Goal: Task Accomplishment & Management: Manage account settings

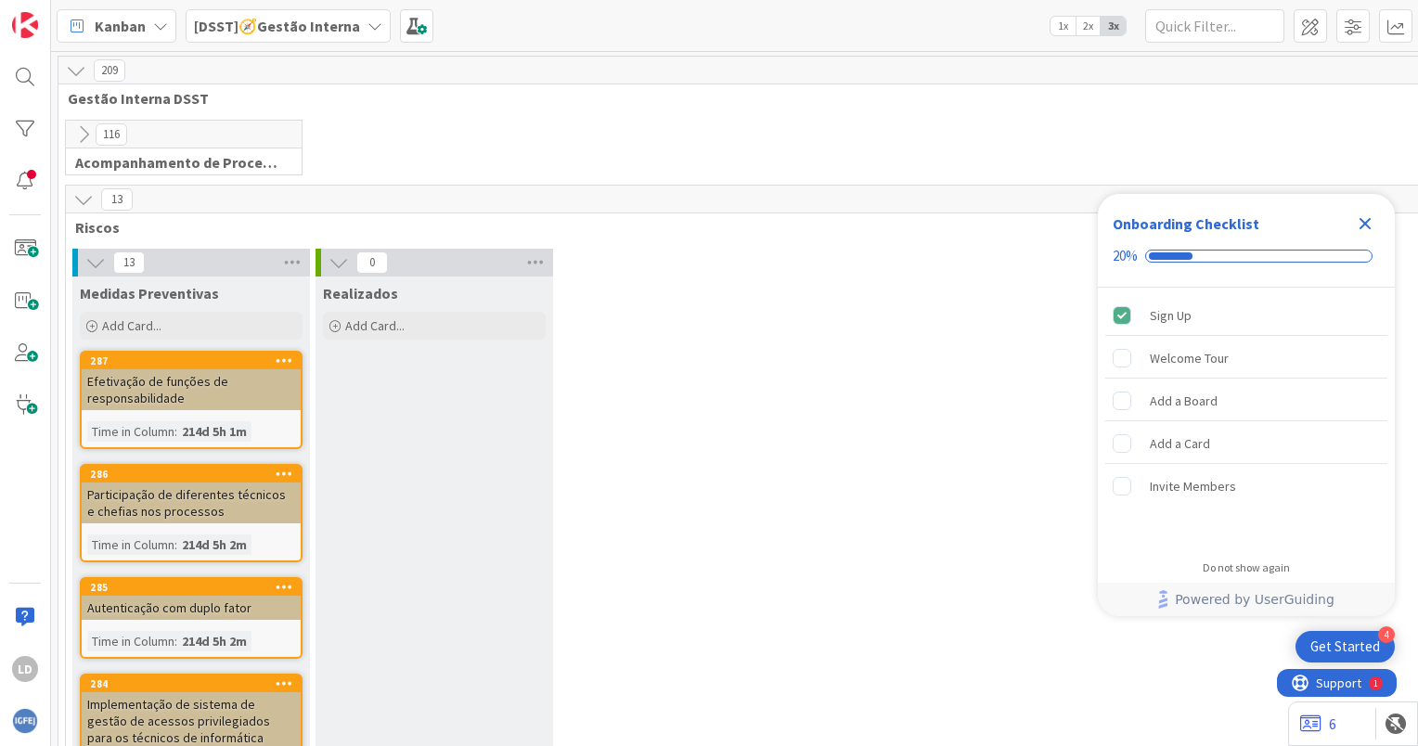
click at [368, 28] on icon at bounding box center [375, 26] width 15 height 15
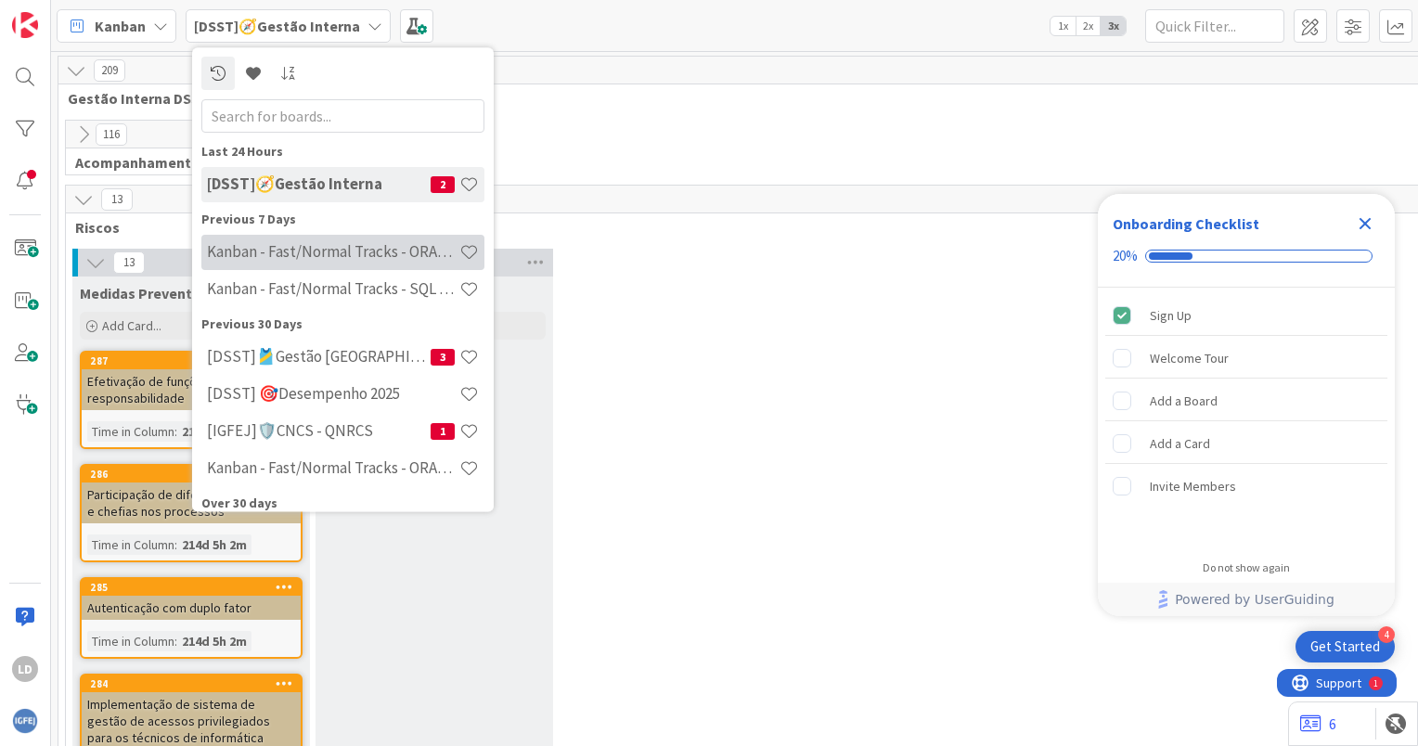
click at [343, 267] on div "Kanban - Fast/Normal Tracks - ORACLE TEAM | IGFEJ" at bounding box center [342, 252] width 283 height 35
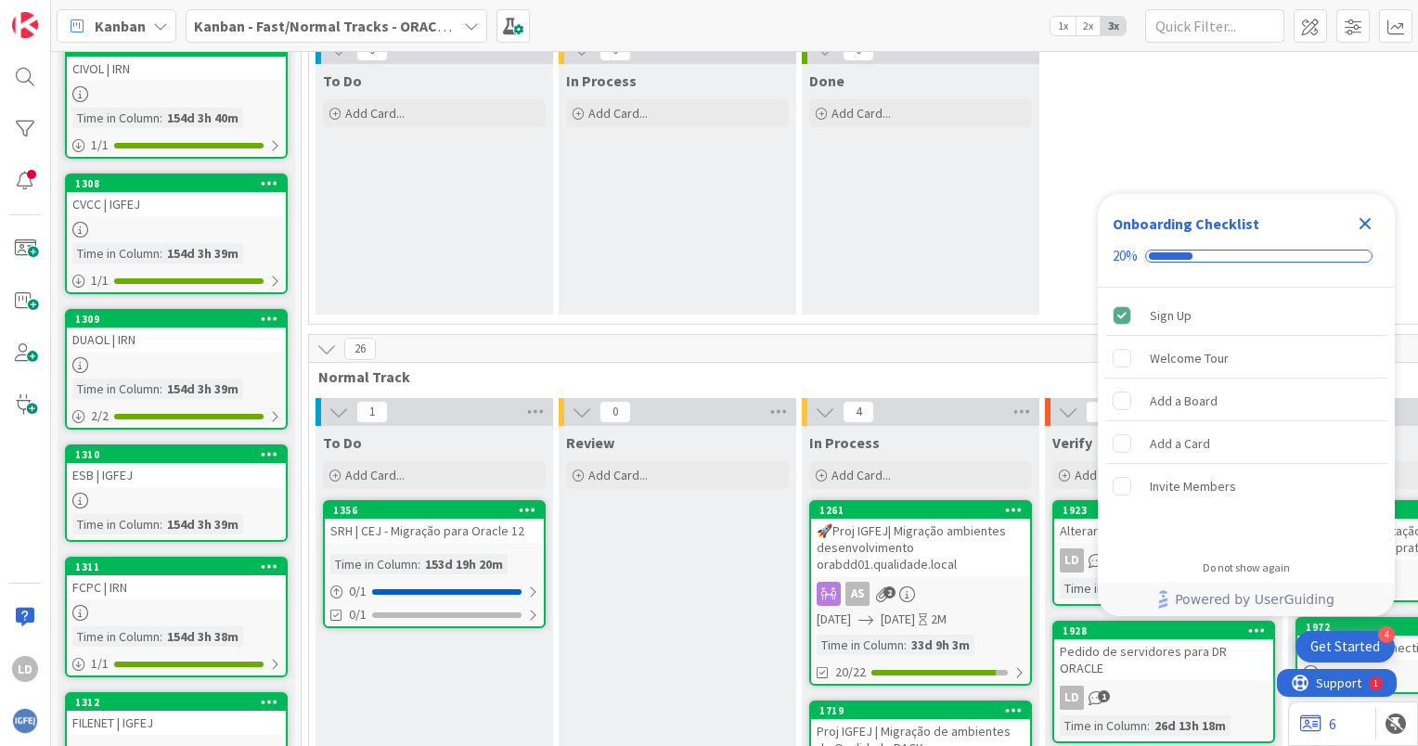
scroll to position [278, 0]
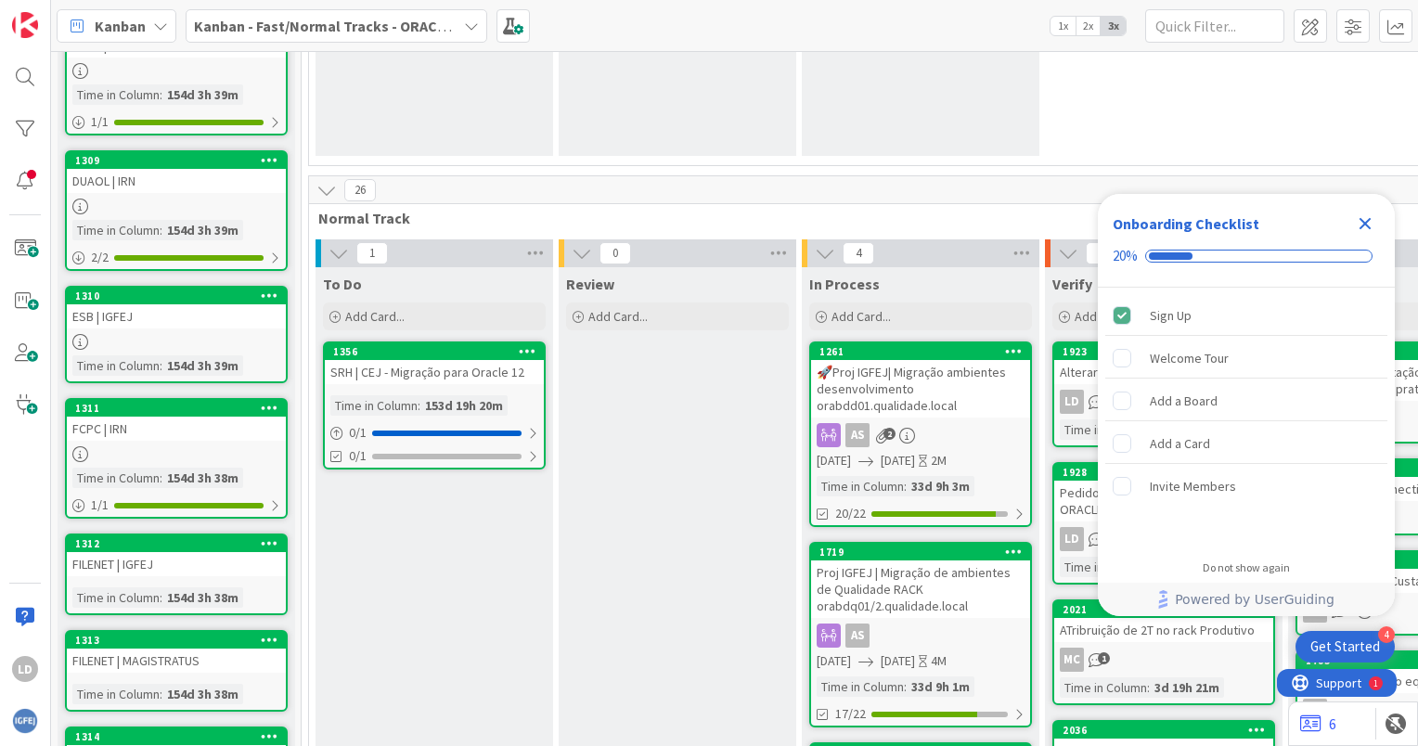
click at [1367, 222] on icon "Close Checklist" at bounding box center [1366, 224] width 12 height 12
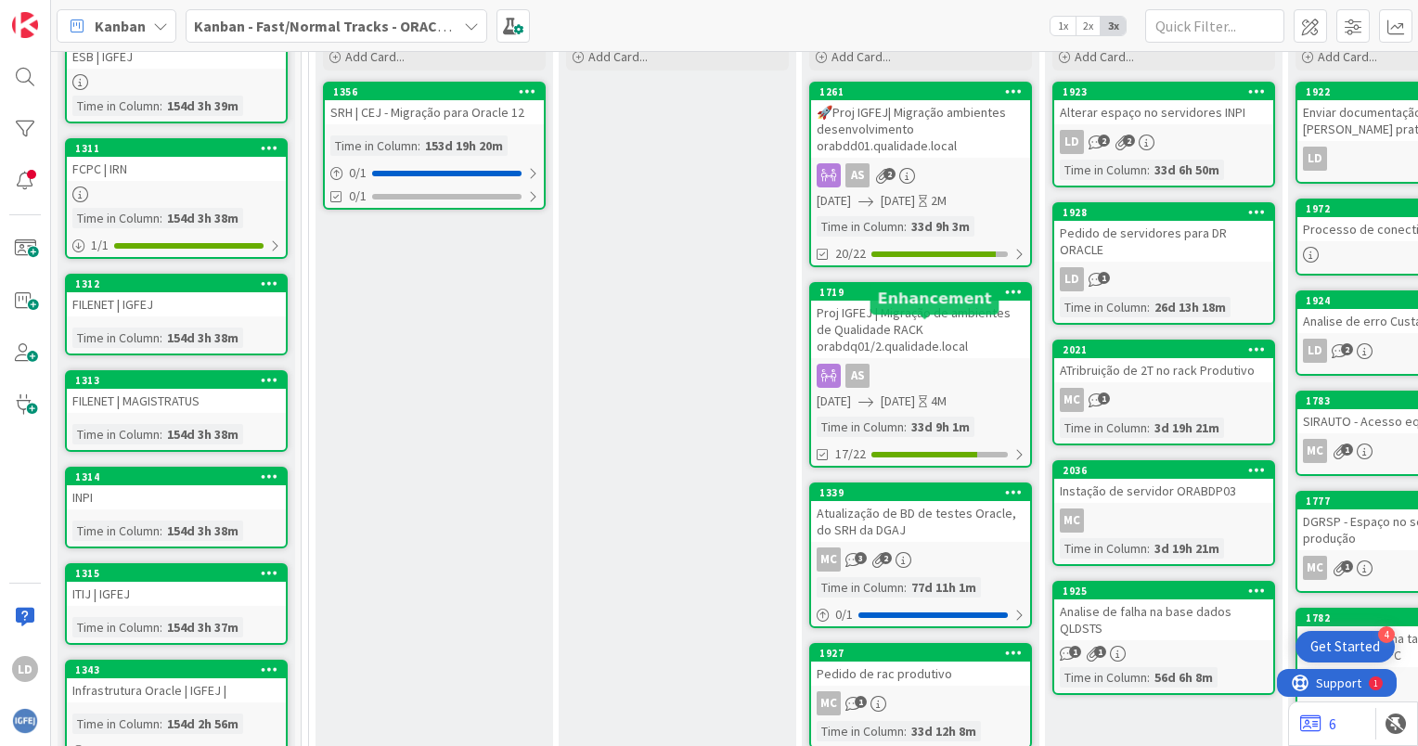
scroll to position [743, 0]
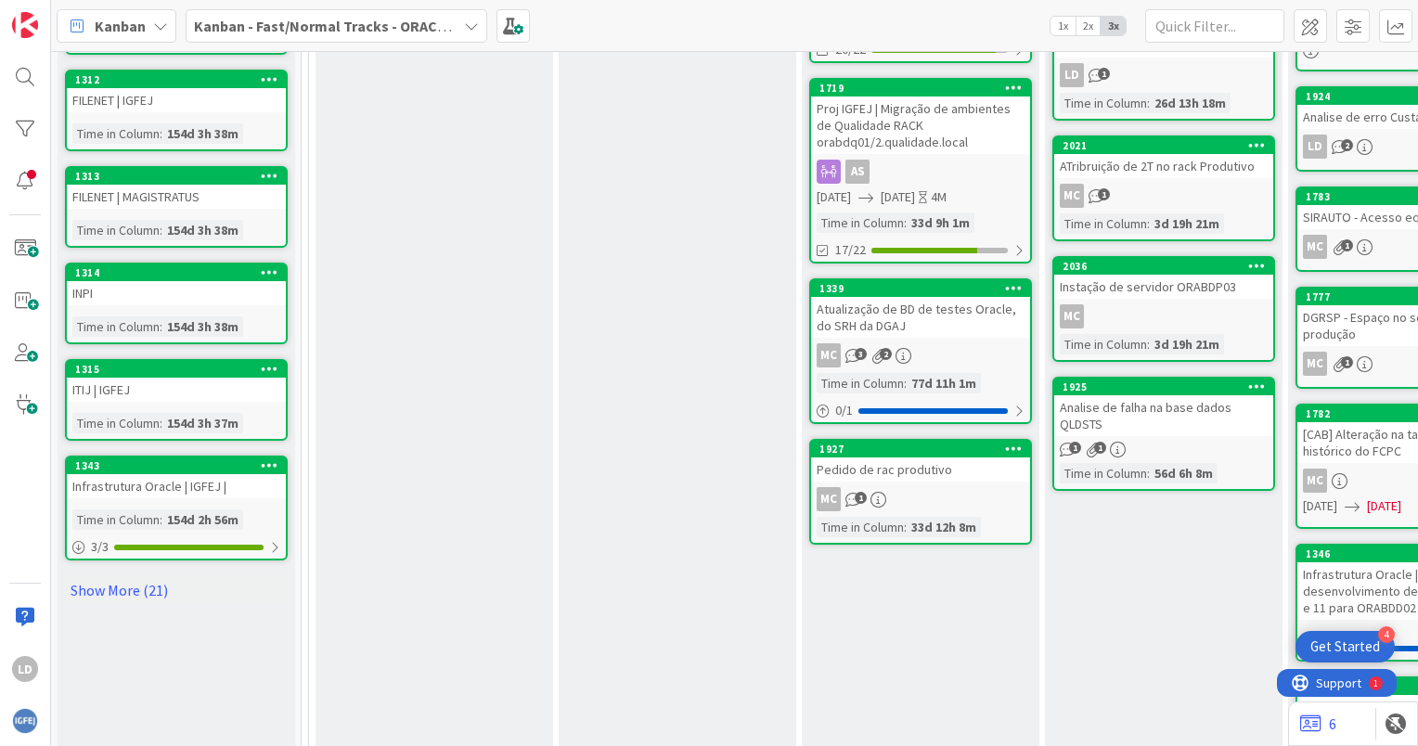
click at [930, 472] on div "Pedido de rac produtivo" at bounding box center [920, 470] width 219 height 24
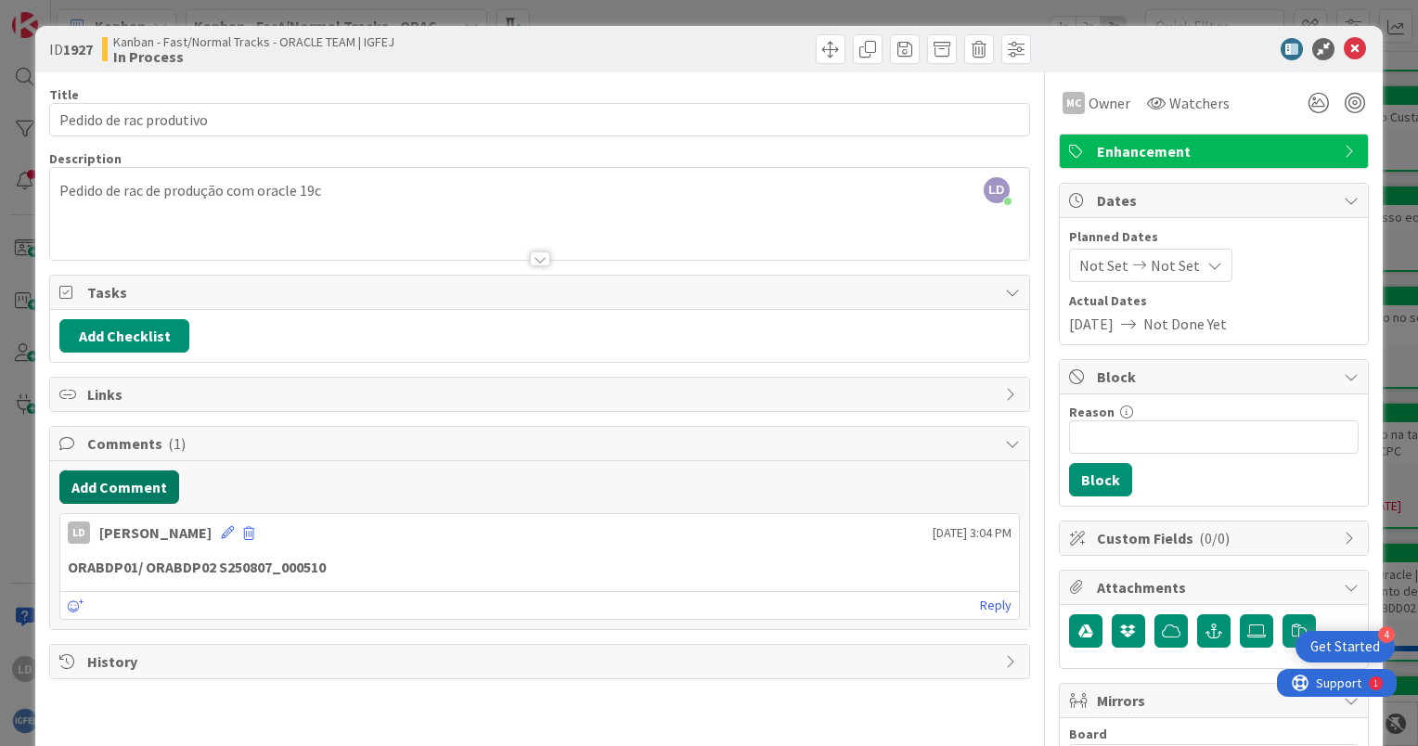
click at [119, 475] on button "Add Comment" at bounding box center [119, 487] width 120 height 33
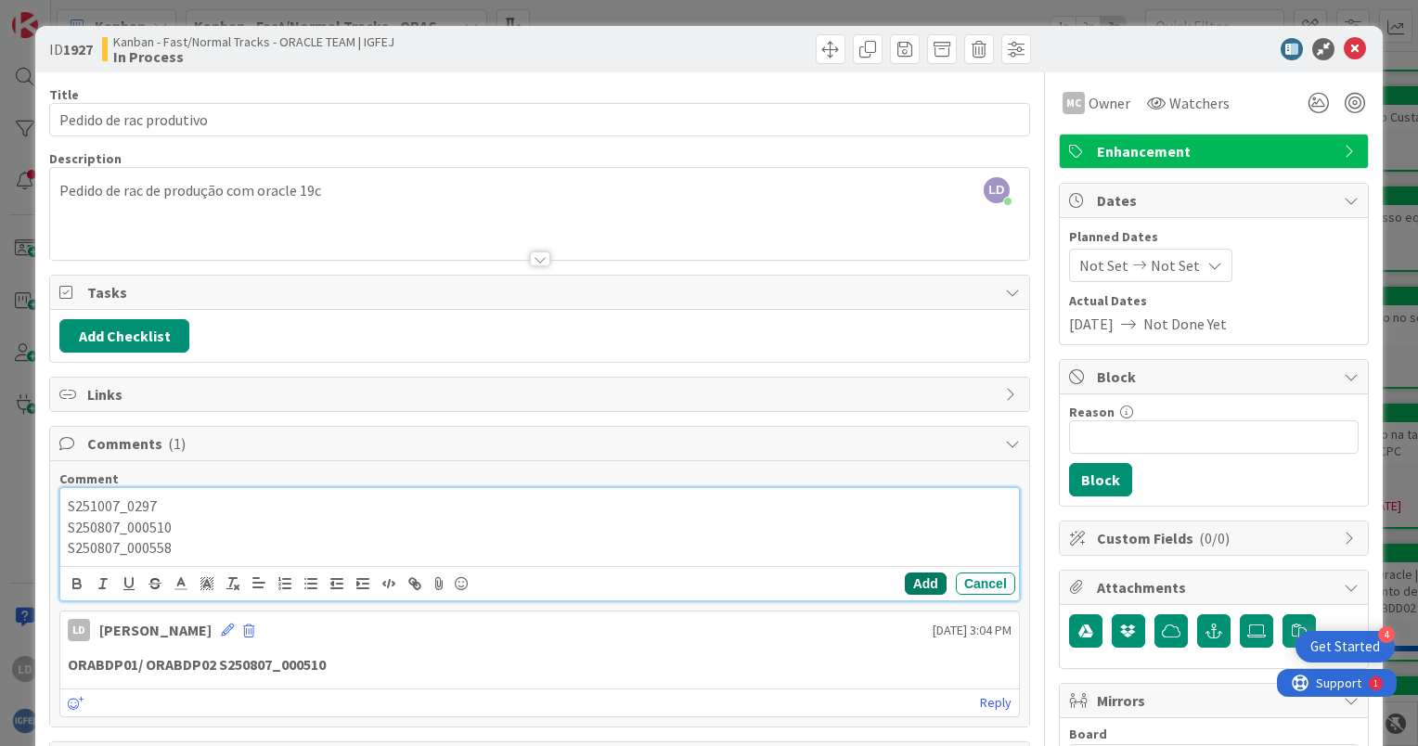
click at [921, 576] on button "Add" at bounding box center [926, 584] width 42 height 22
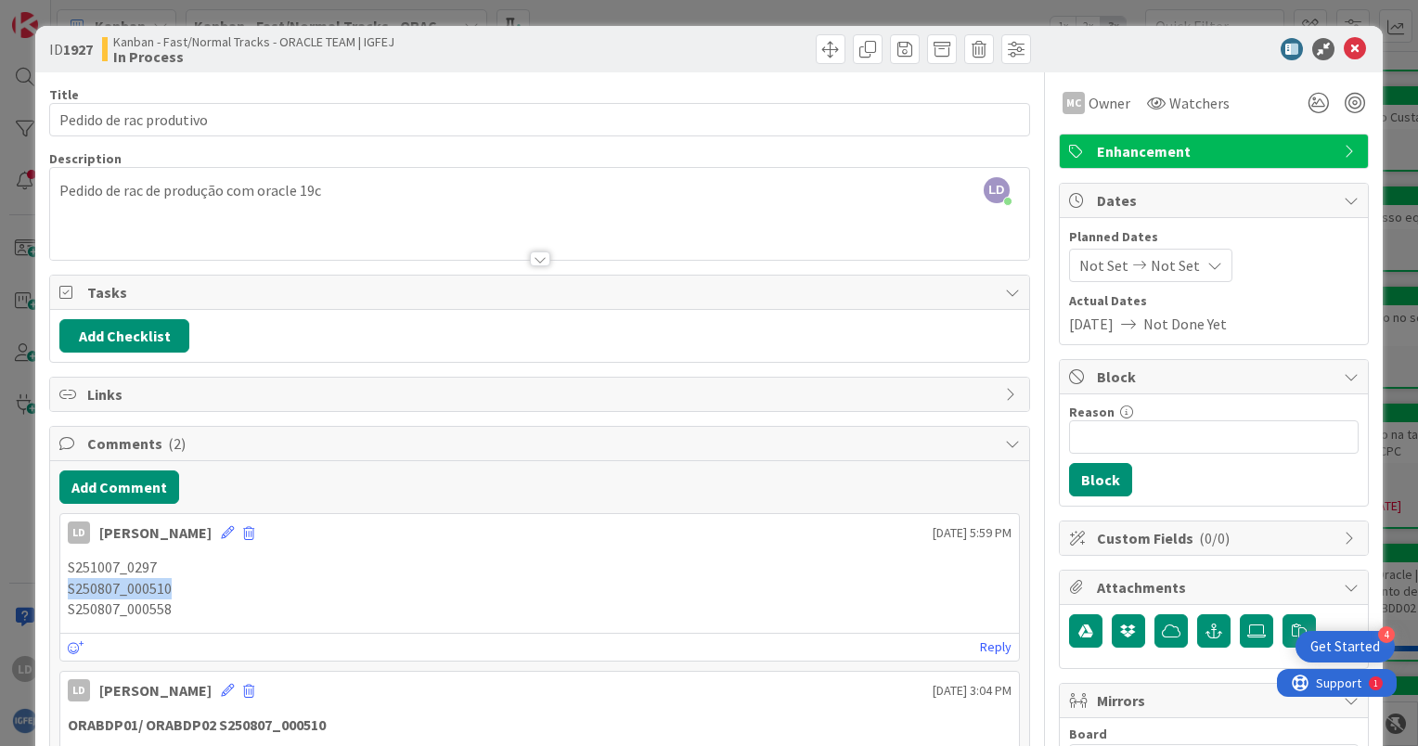
drag, startPoint x: 188, startPoint y: 588, endPoint x: 20, endPoint y: 588, distance: 167.1
click at [20, 588] on div "ID 1927 Kanban - Fast/Normal Tracks - ORACLE TEAM | IGFEJ In Process Title 23 /…" at bounding box center [709, 373] width 1418 height 746
copy p "S250807_000510"
drag, startPoint x: 182, startPoint y: 607, endPoint x: 67, endPoint y: 614, distance: 115.3
click at [68, 614] on p "S250807_000558" at bounding box center [540, 609] width 944 height 21
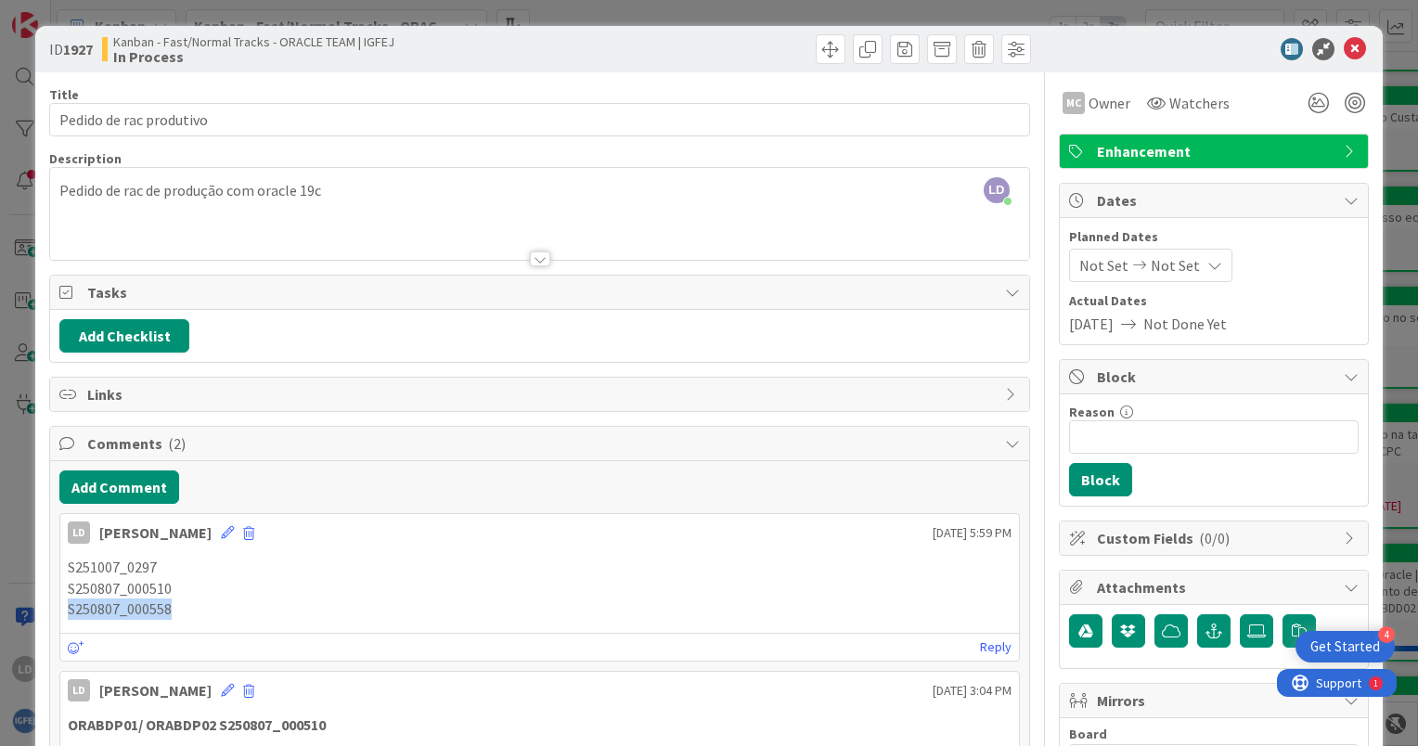
copy p "S250807_000558"
click at [1347, 51] on icon at bounding box center [1355, 49] width 22 height 22
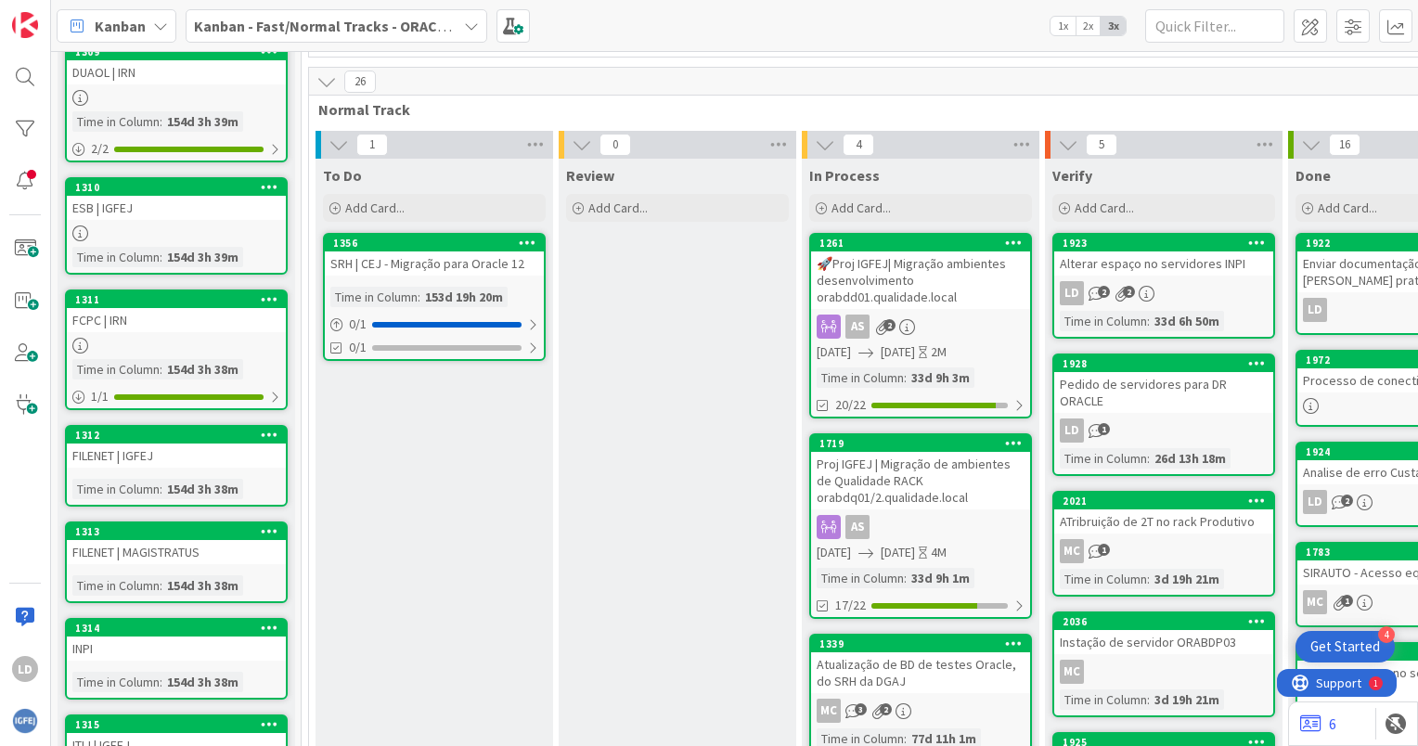
scroll to position [278, 0]
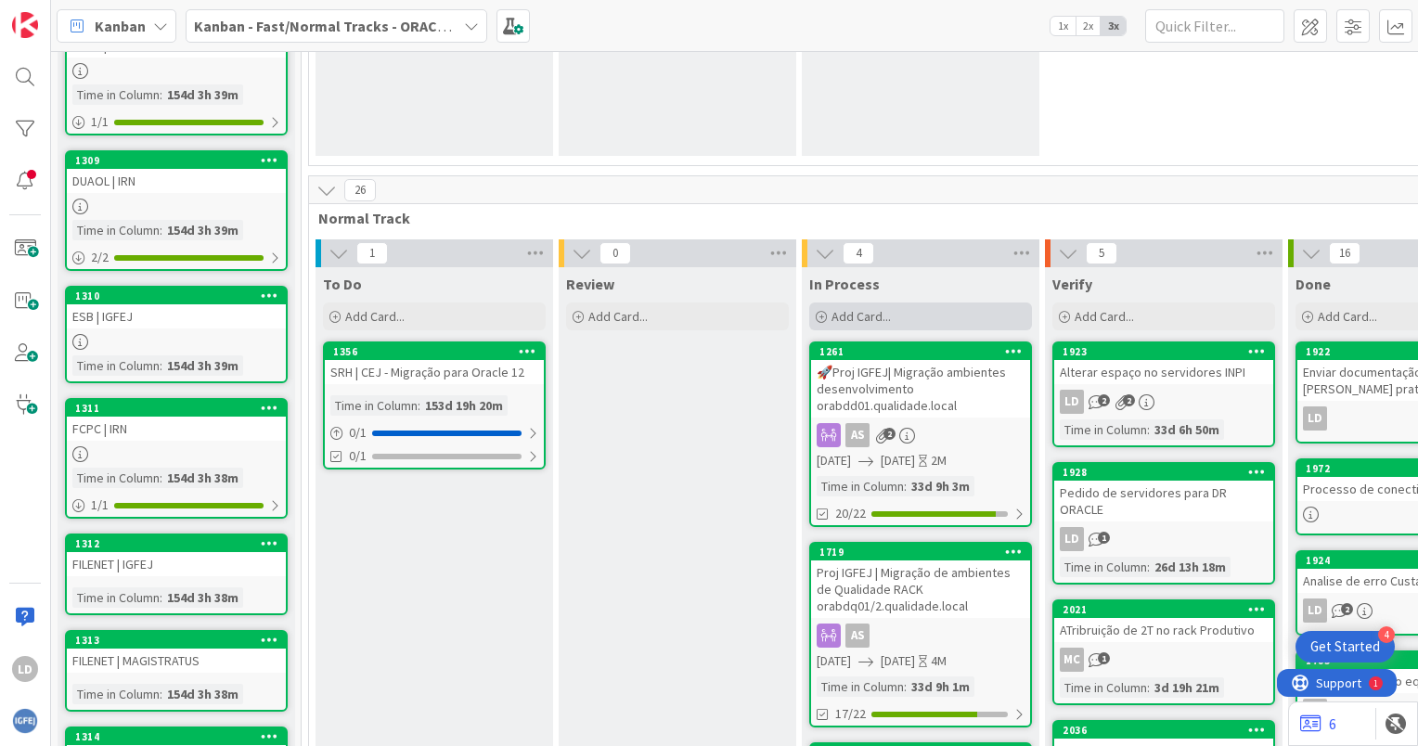
click at [859, 309] on span "Add Card..." at bounding box center [861, 316] width 59 height 17
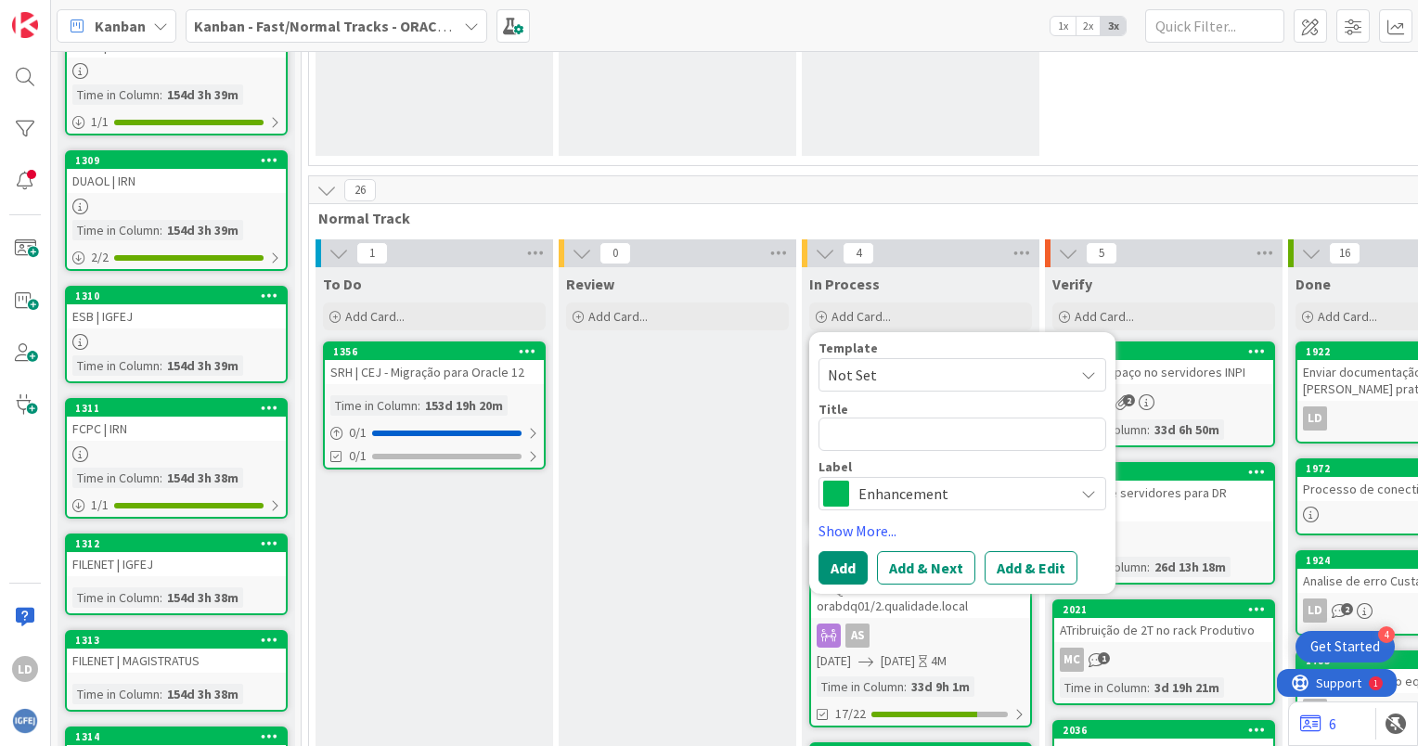
click at [1223, 210] on span "Normal Track" at bounding box center [913, 218] width 1191 height 19
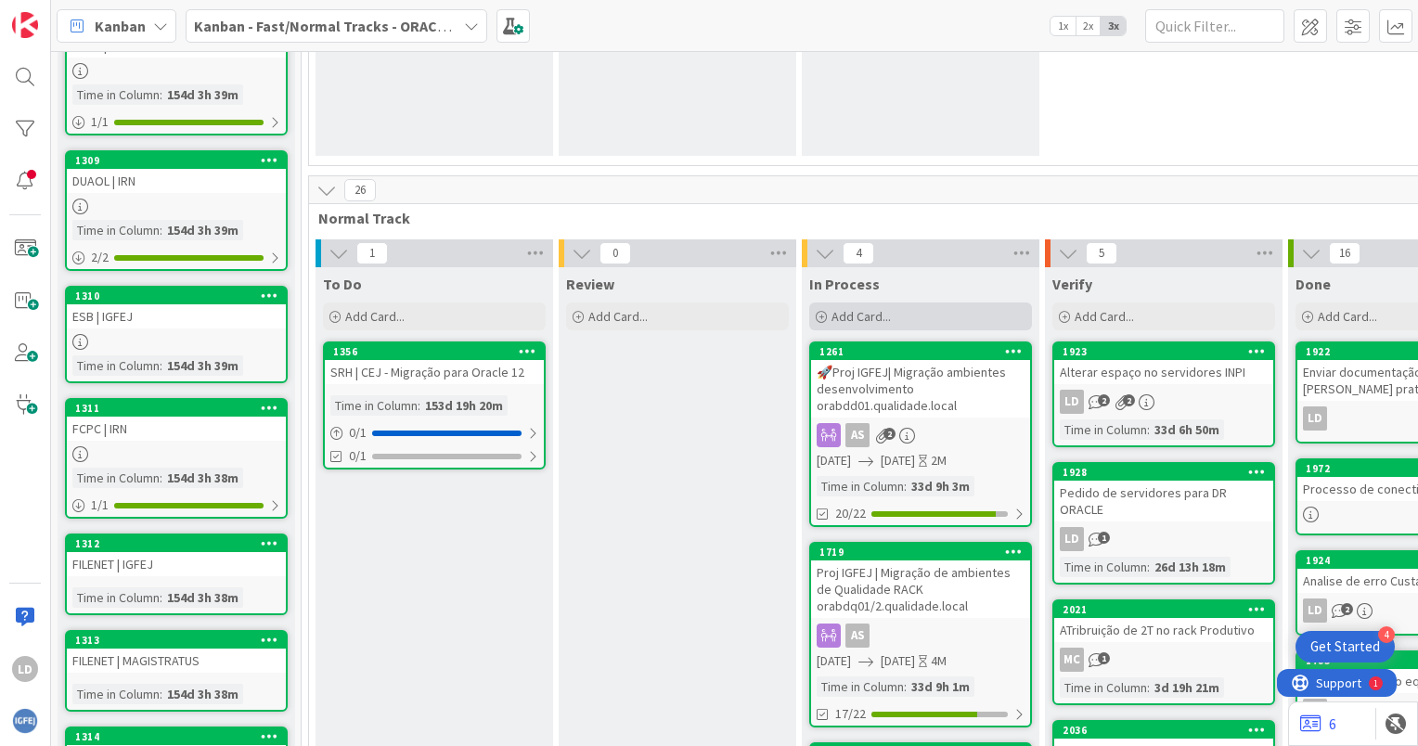
click at [850, 316] on span "Add Card..." at bounding box center [861, 316] width 59 height 17
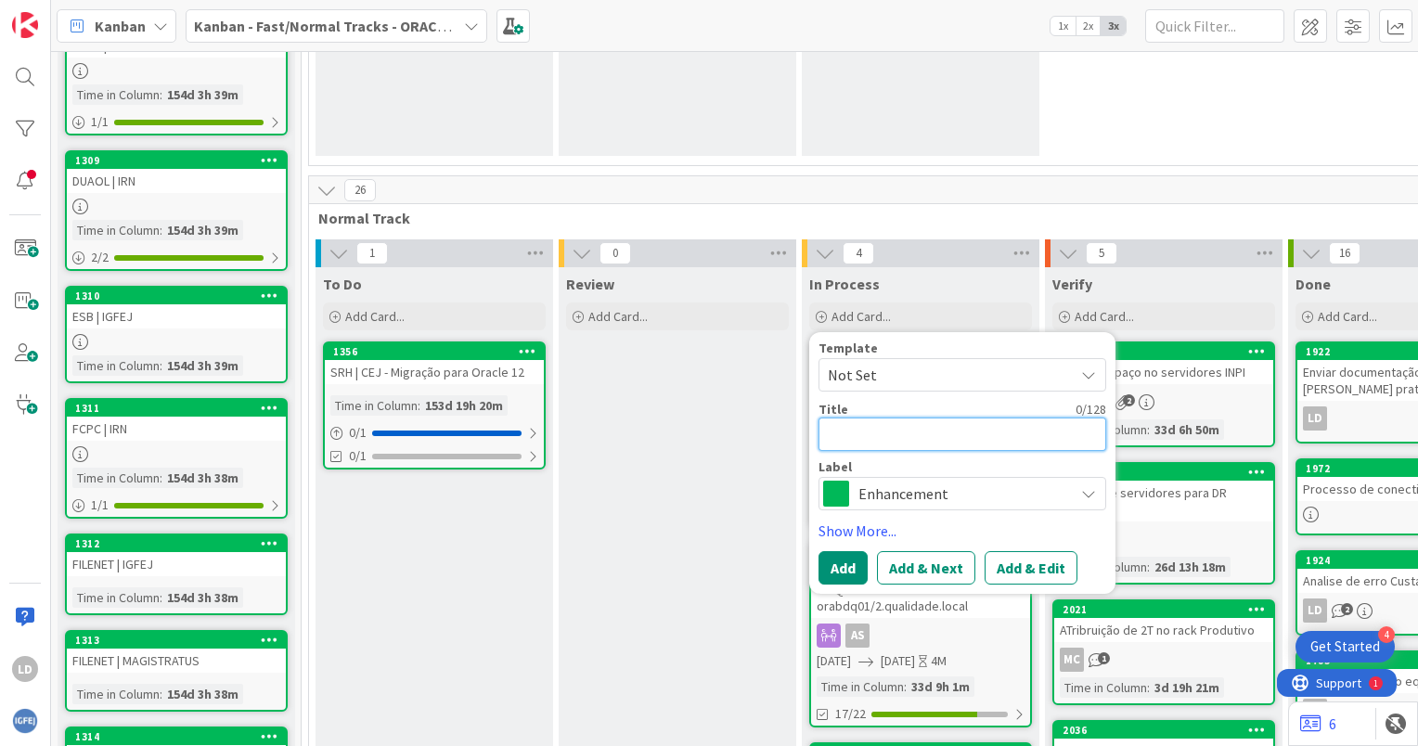
type textarea "x"
type textarea "M"
type textarea "x"
type textarea "Mi"
type textarea "x"
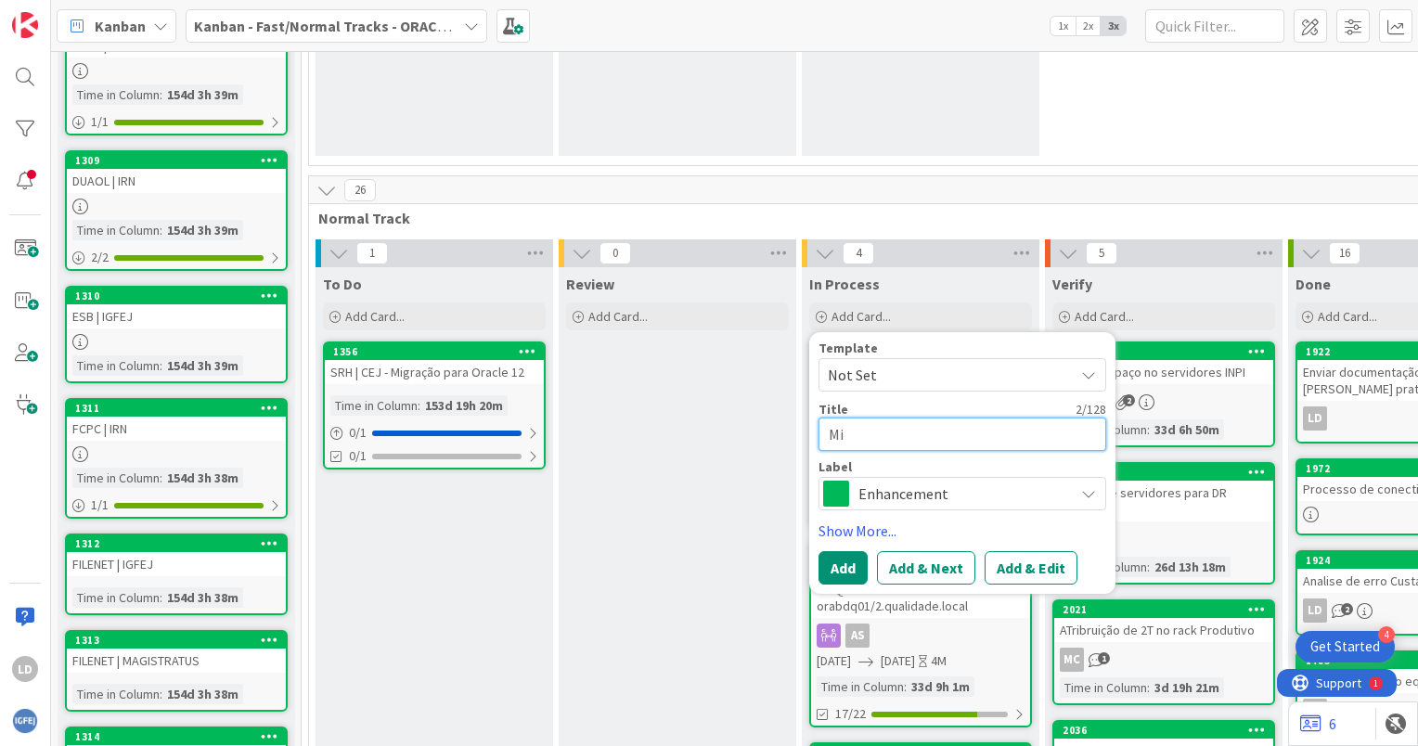
type textarea "Mig"
type textarea "x"
type textarea "Migr"
type textarea "x"
type textarea "Migra"
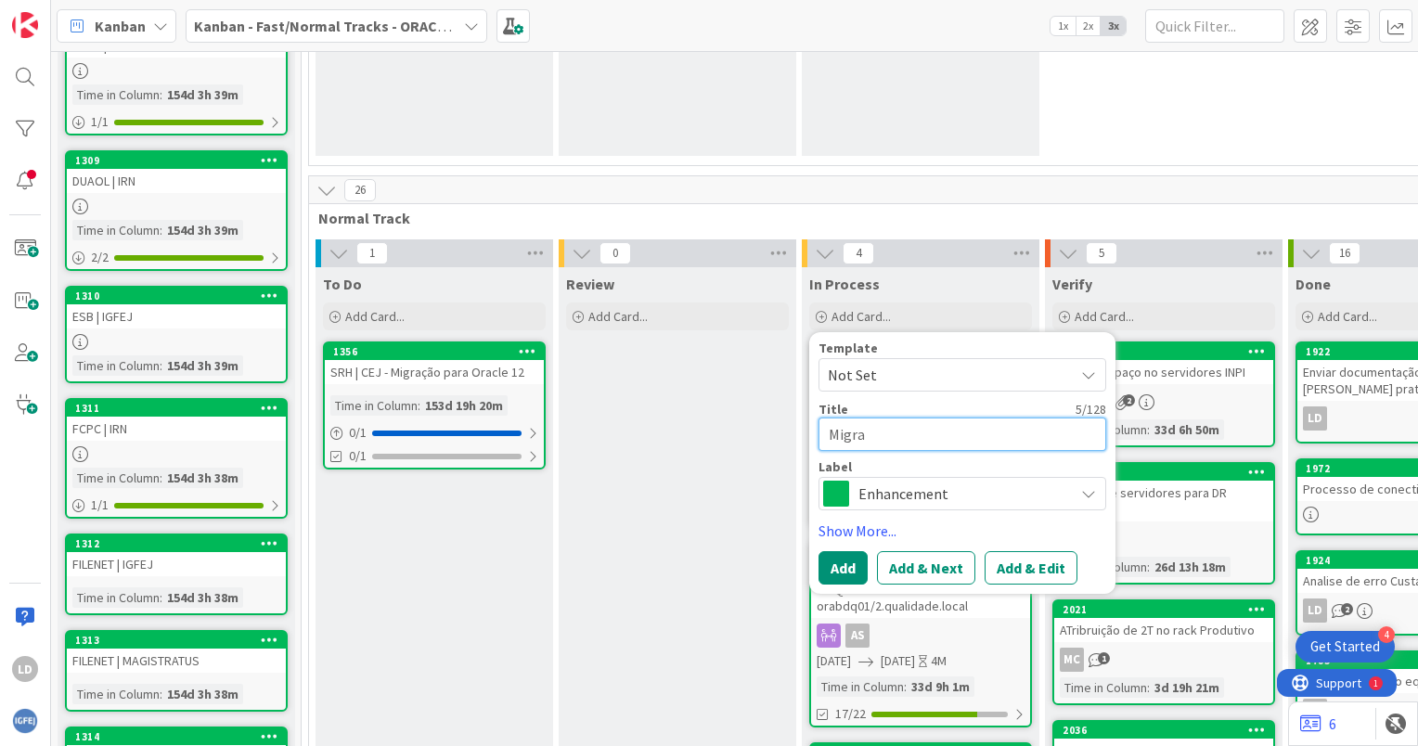
type textarea "x"
type textarea "Migrac"
type textarea "x"
type textarea "Migraca"
type textarea "x"
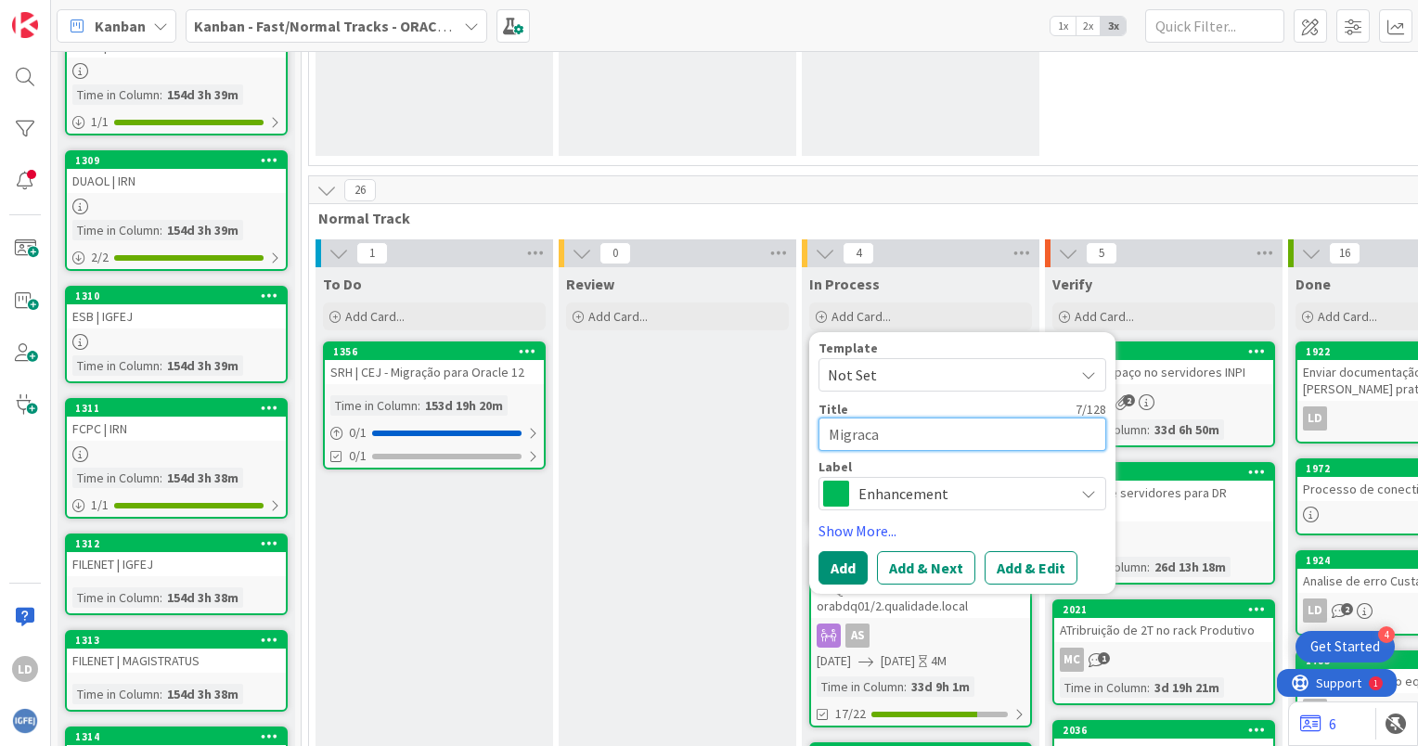
type textarea "Migracap"
type textarea "x"
type textarea "Migracap"
type textarea "x"
type textarea "Migracap"
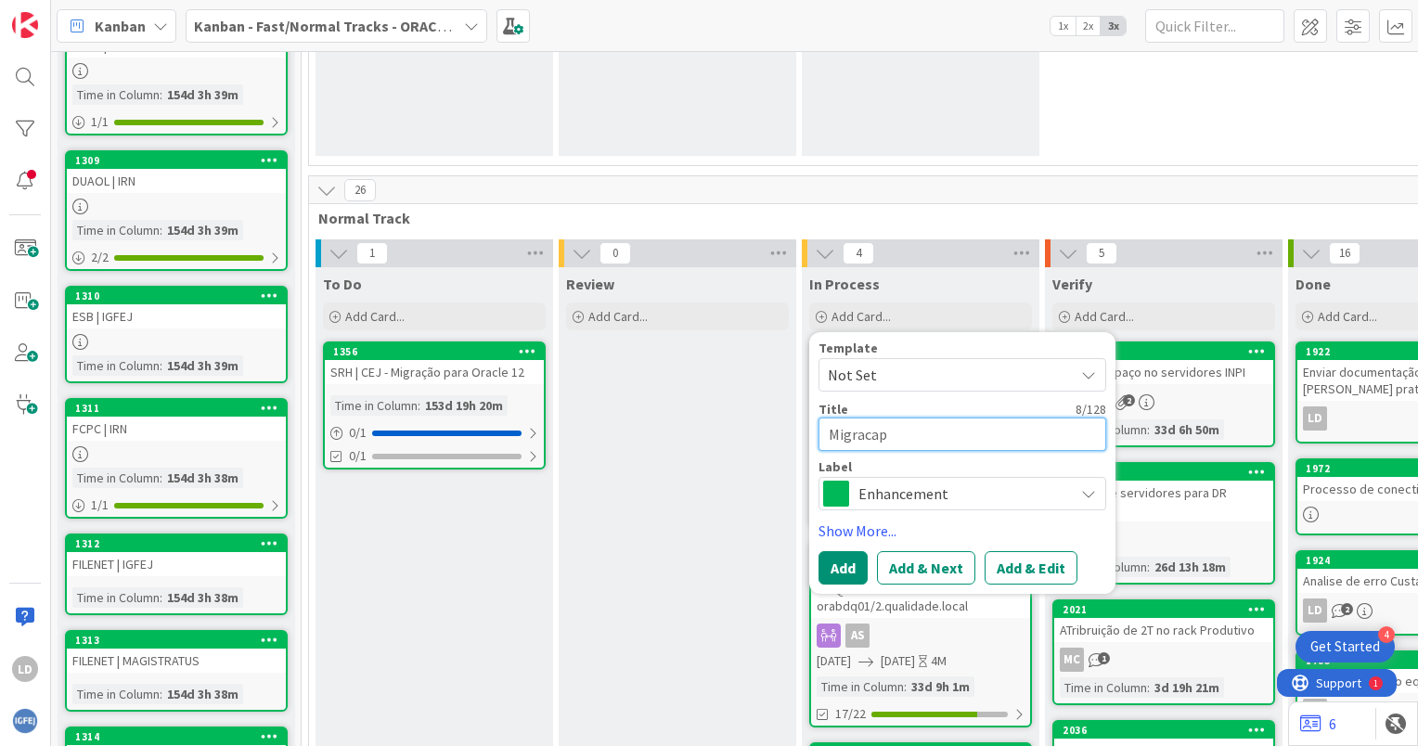
type textarea "x"
type textarea "Migraca"
type textarea "x"
type textarea "Migrac"
type textarea "x"
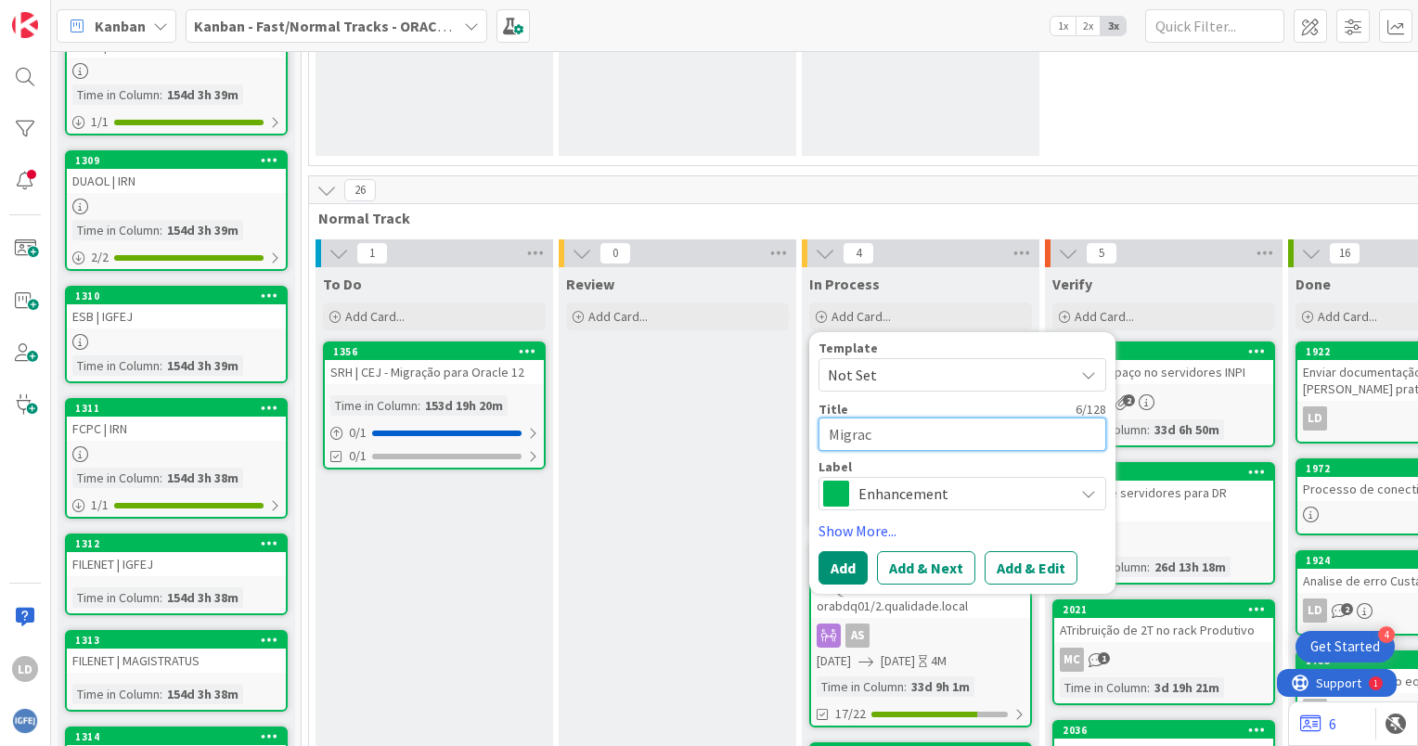
type textarea "Migra"
type textarea "x"
type textarea "Migraç"
type textarea "x"
type textarea "Migraçã"
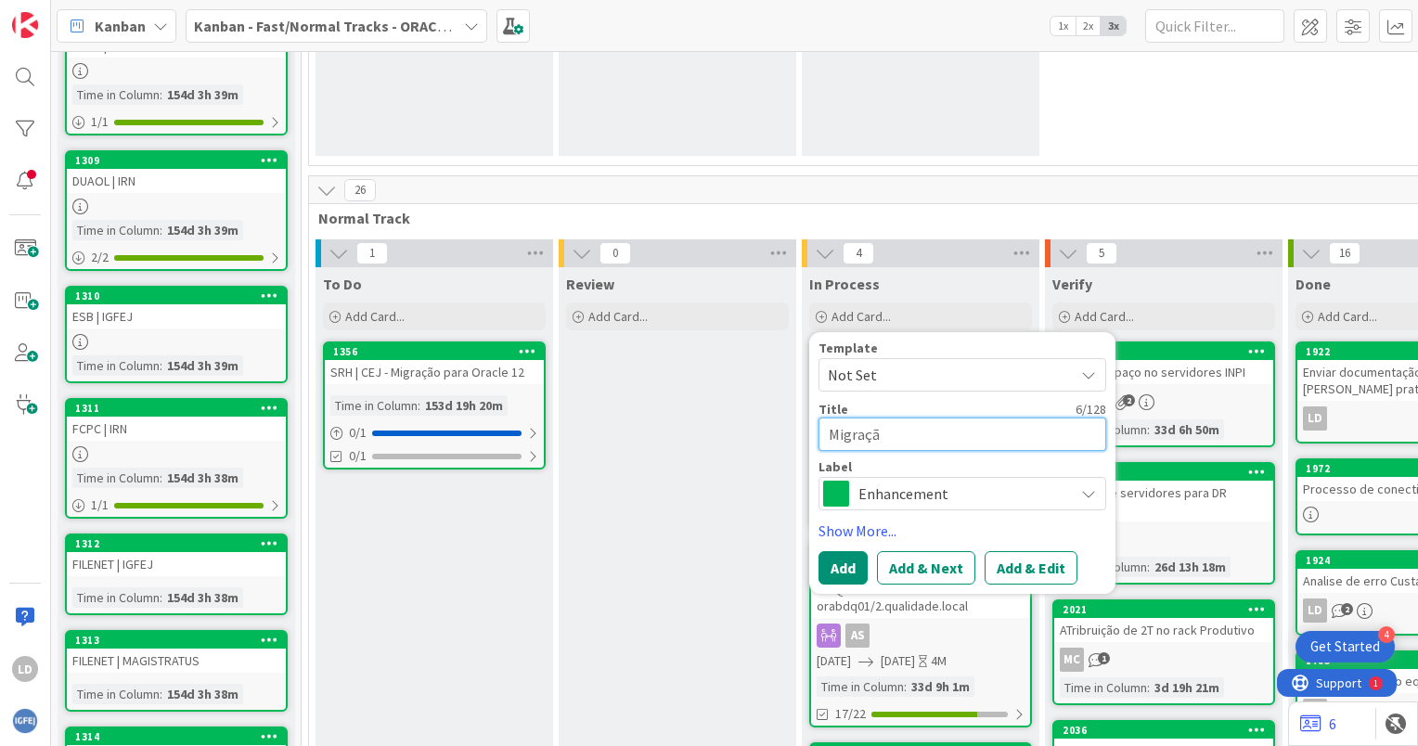
type textarea "x"
type textarea "Migração"
type textarea "x"
type textarea "Migração"
type textarea "x"
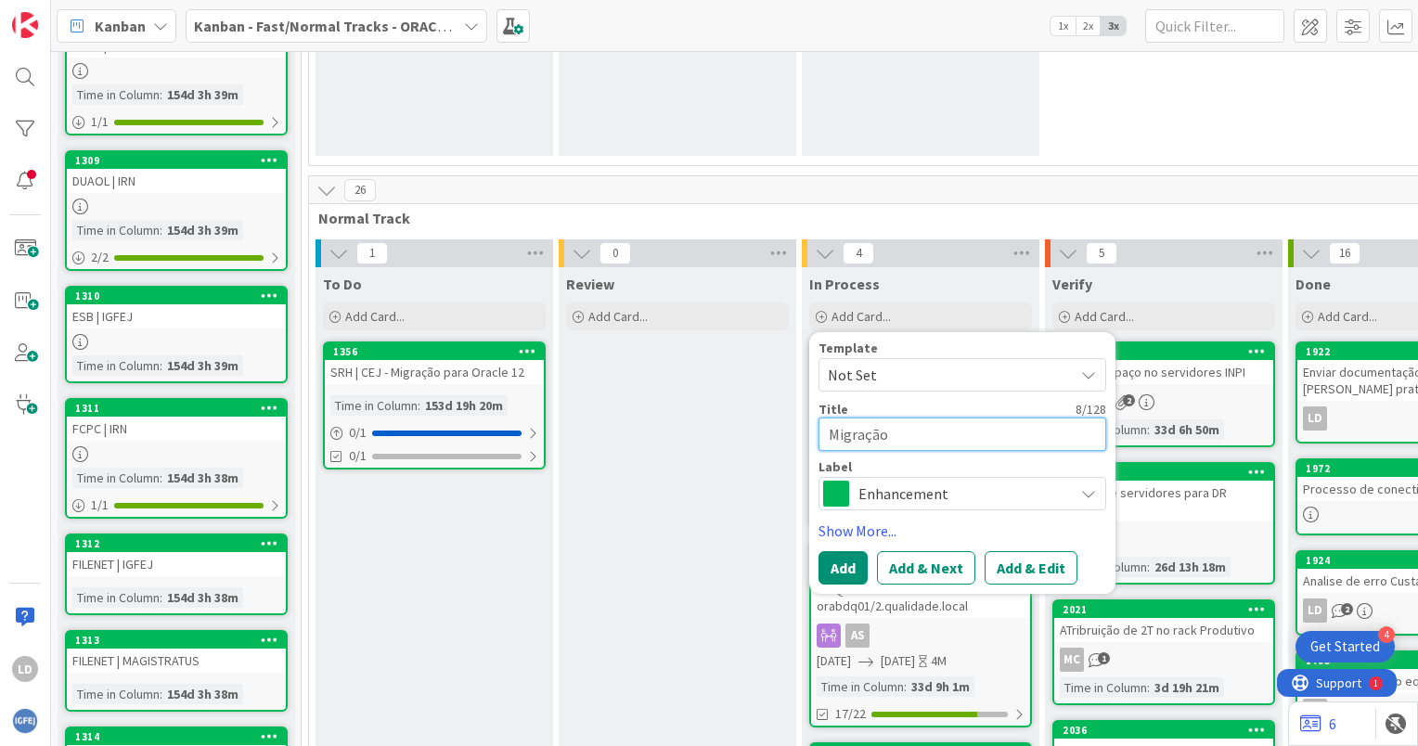
type textarea "Migração s"
type textarea "x"
type textarea "Migração se"
type textarea "x"
type textarea "Migração ser"
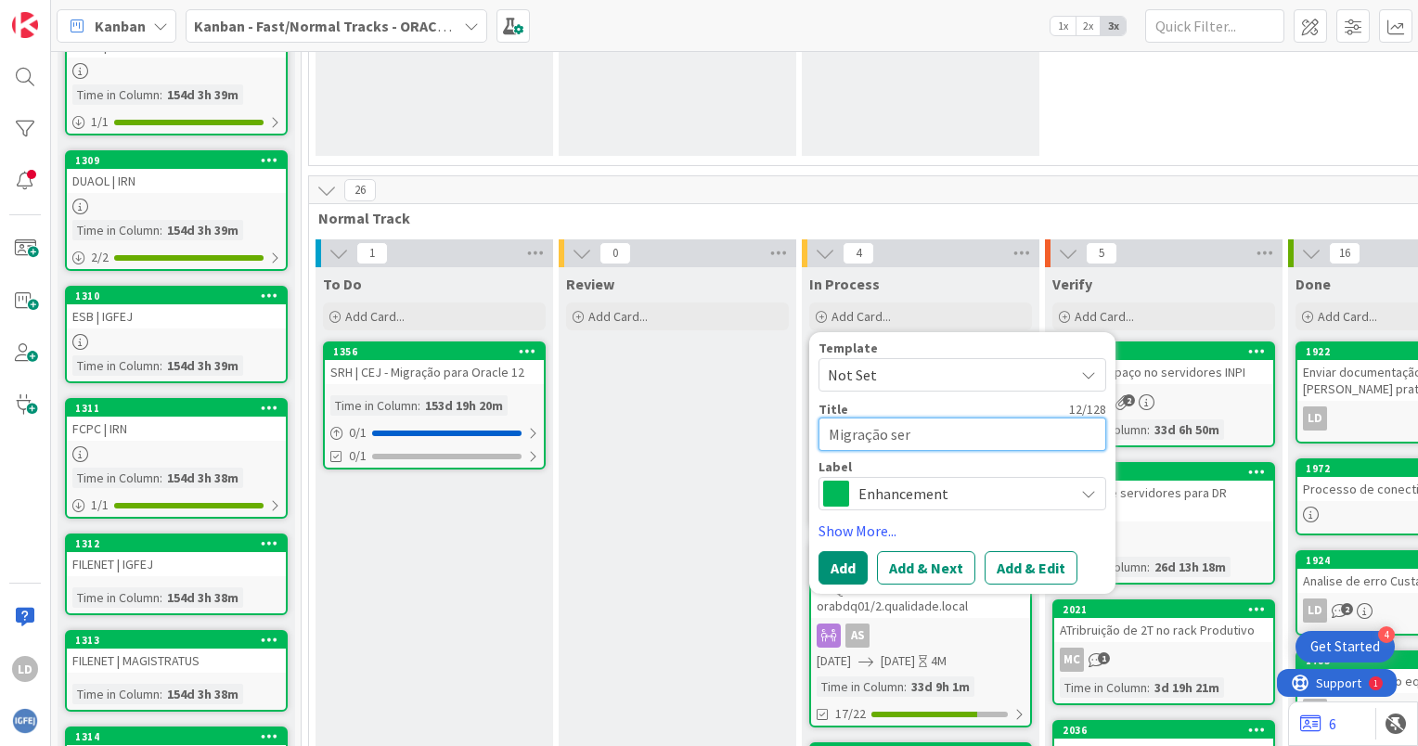
type textarea "x"
type textarea "Migração serv"
type textarea "x"
type textarea "Migração servi"
type textarea "x"
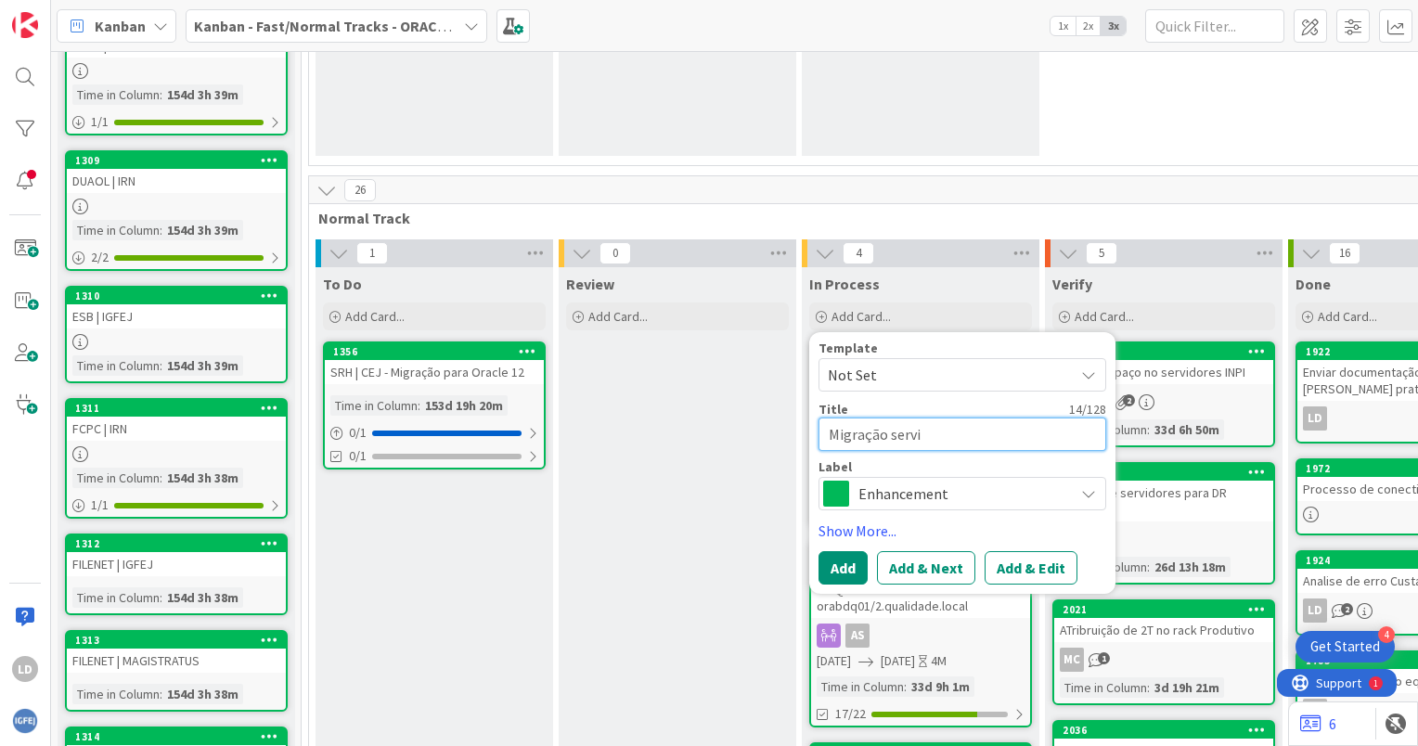
type textarea "Migração servid"
type textarea "x"
type textarea "Migração servido"
type textarea "x"
type textarea "Migração servidor"
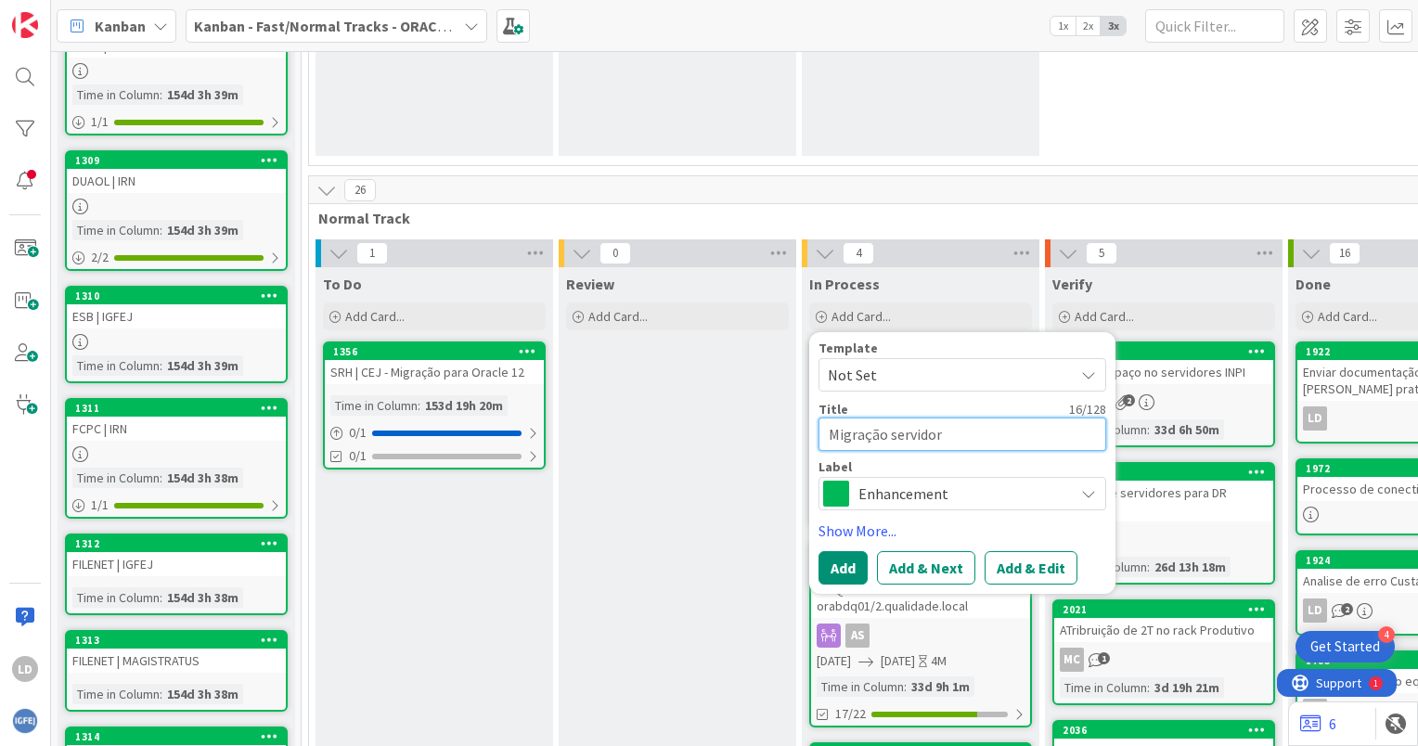
type textarea "x"
type textarea "Migração servidore"
type textarea "x"
type textarea "Migração servidores"
type textarea "x"
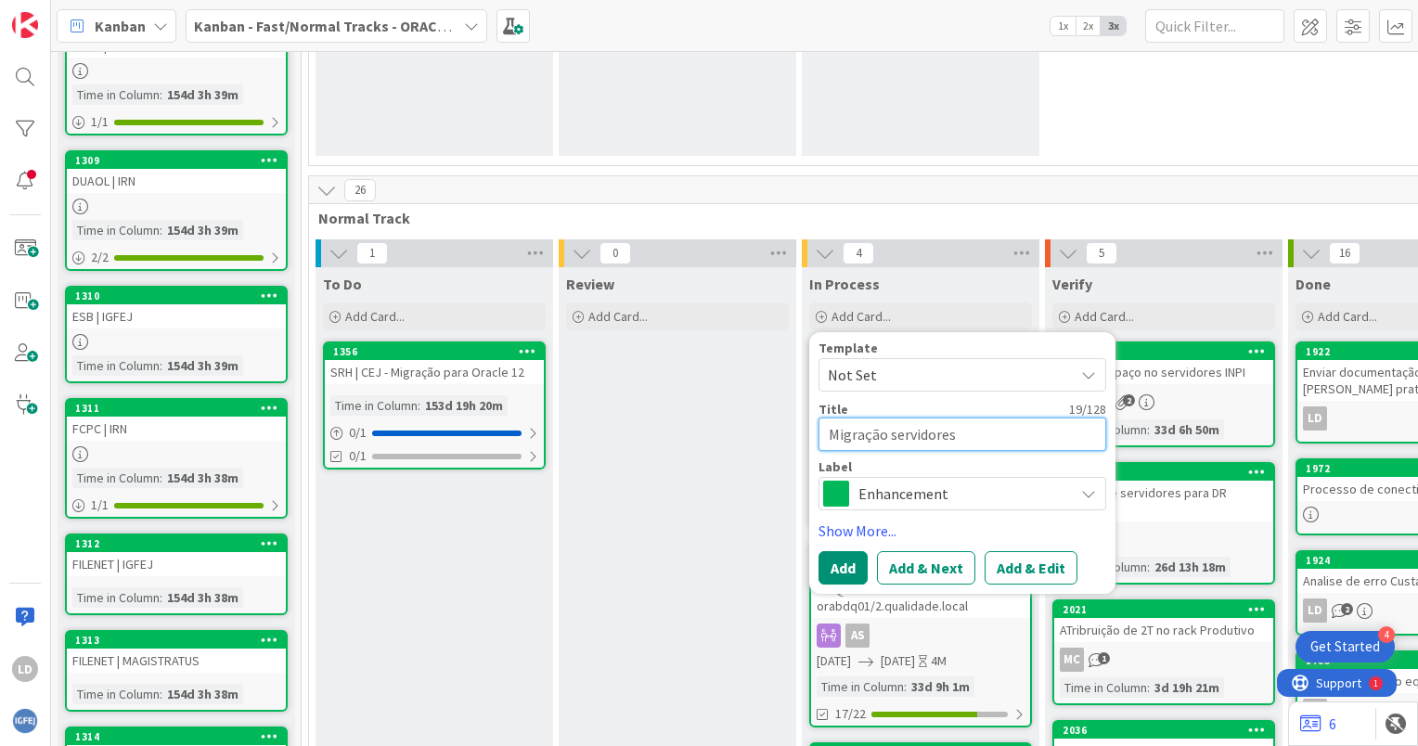
type textarea "Migração servidores p"
type textarea "x"
type textarea "Migração servidores po"
type textarea "x"
type textarea "Migração servidores p"
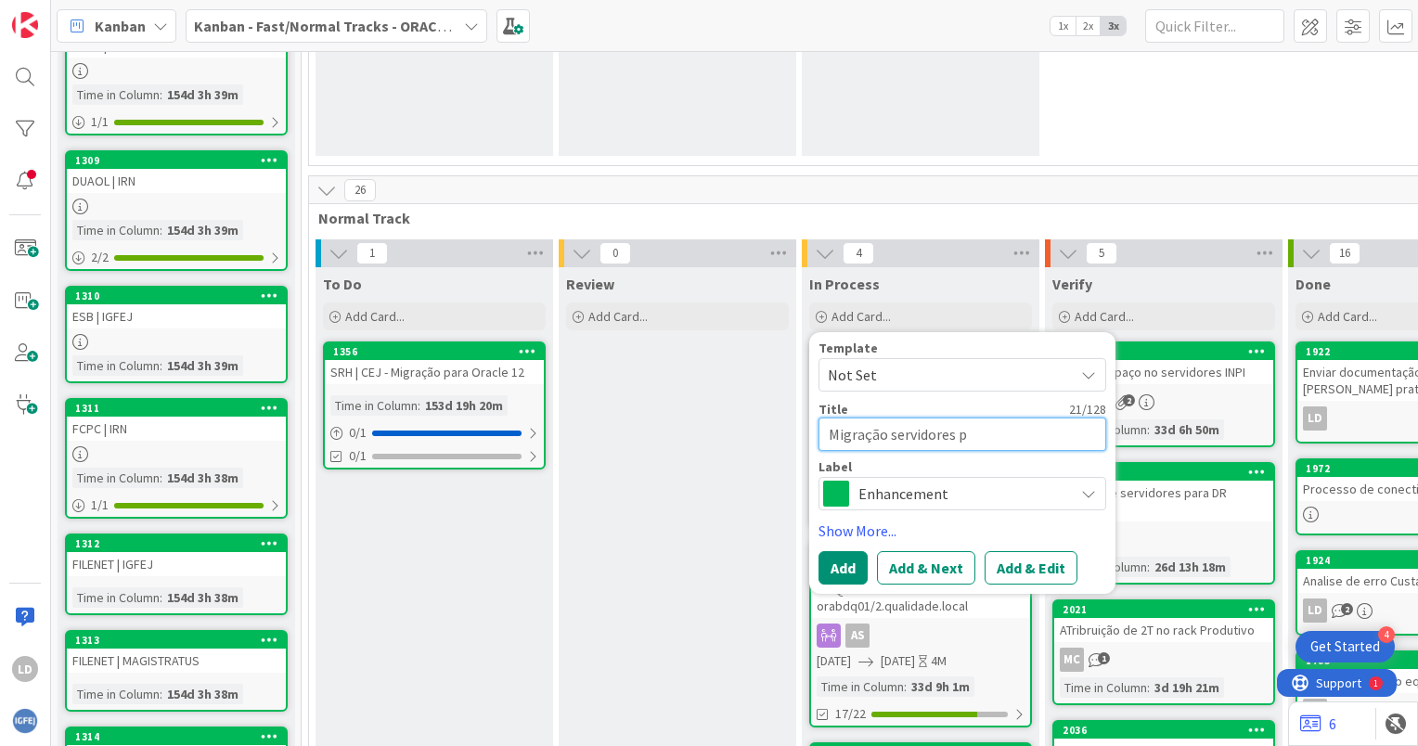
type textarea "x"
type textarea "Migração servidores pr"
type textarea "x"
type textarea "Migração servidores pro"
type textarea "x"
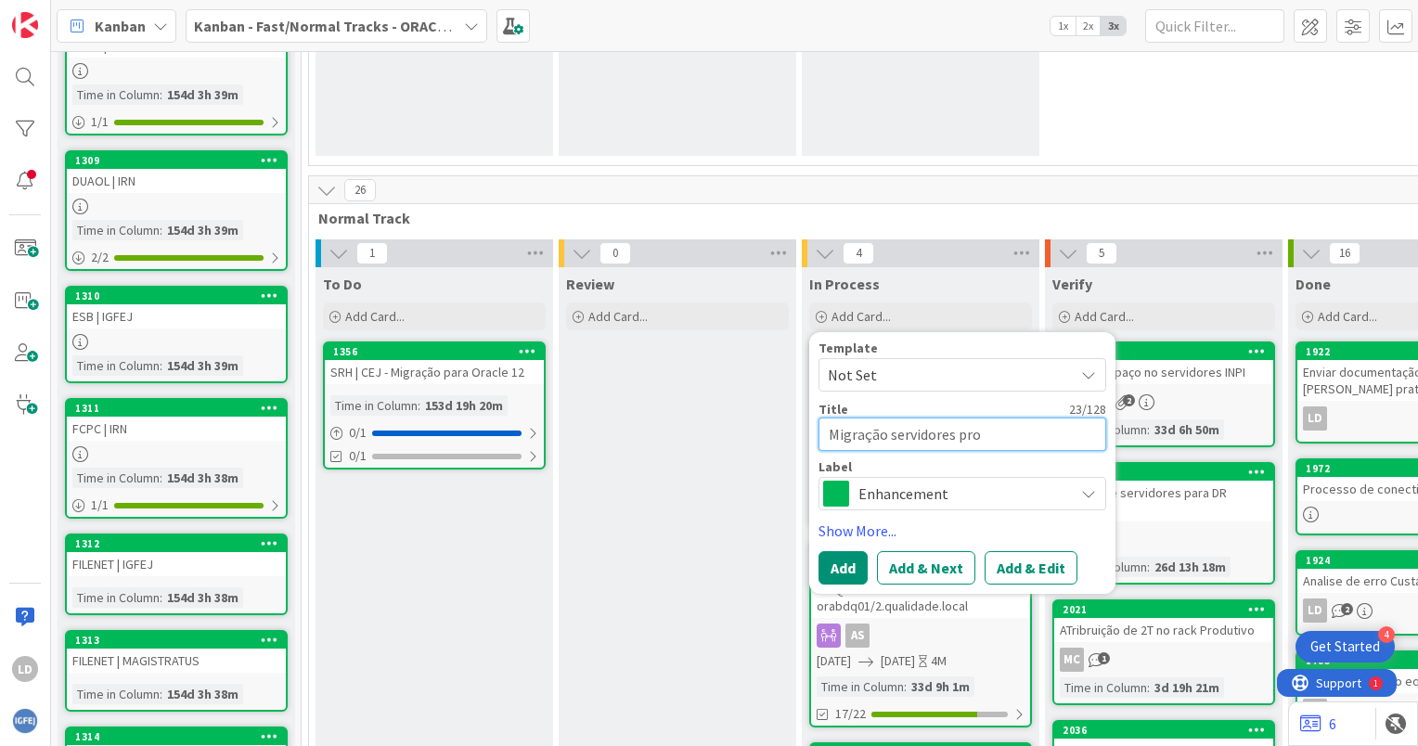
type textarea "Migração servidores prod"
type textarea "x"
type textarea "Migração servidores produ"
type textarea "x"
type textarea "Migração servidores produt"
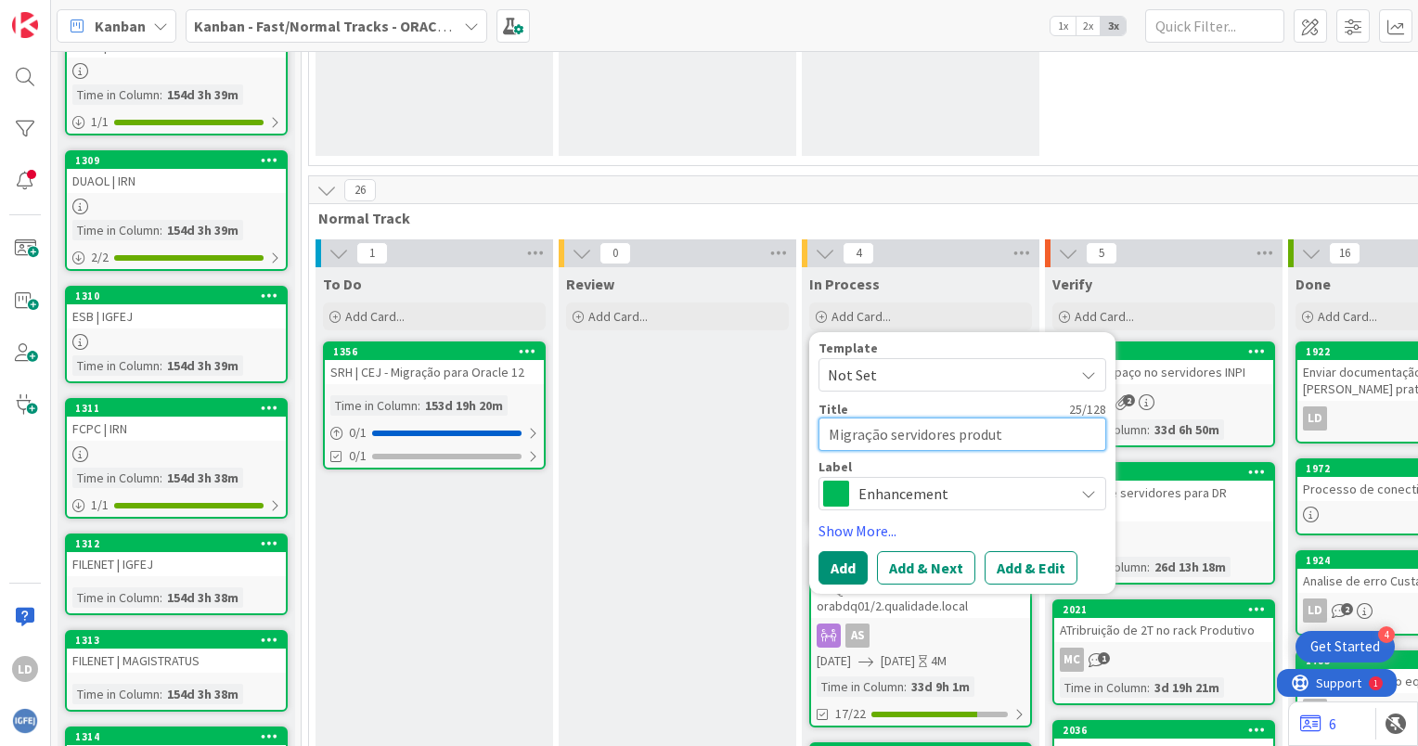
type textarea "x"
type textarea "Migração servidores produti"
type textarea "x"
type textarea "Migração servidores produtiv"
type textarea "x"
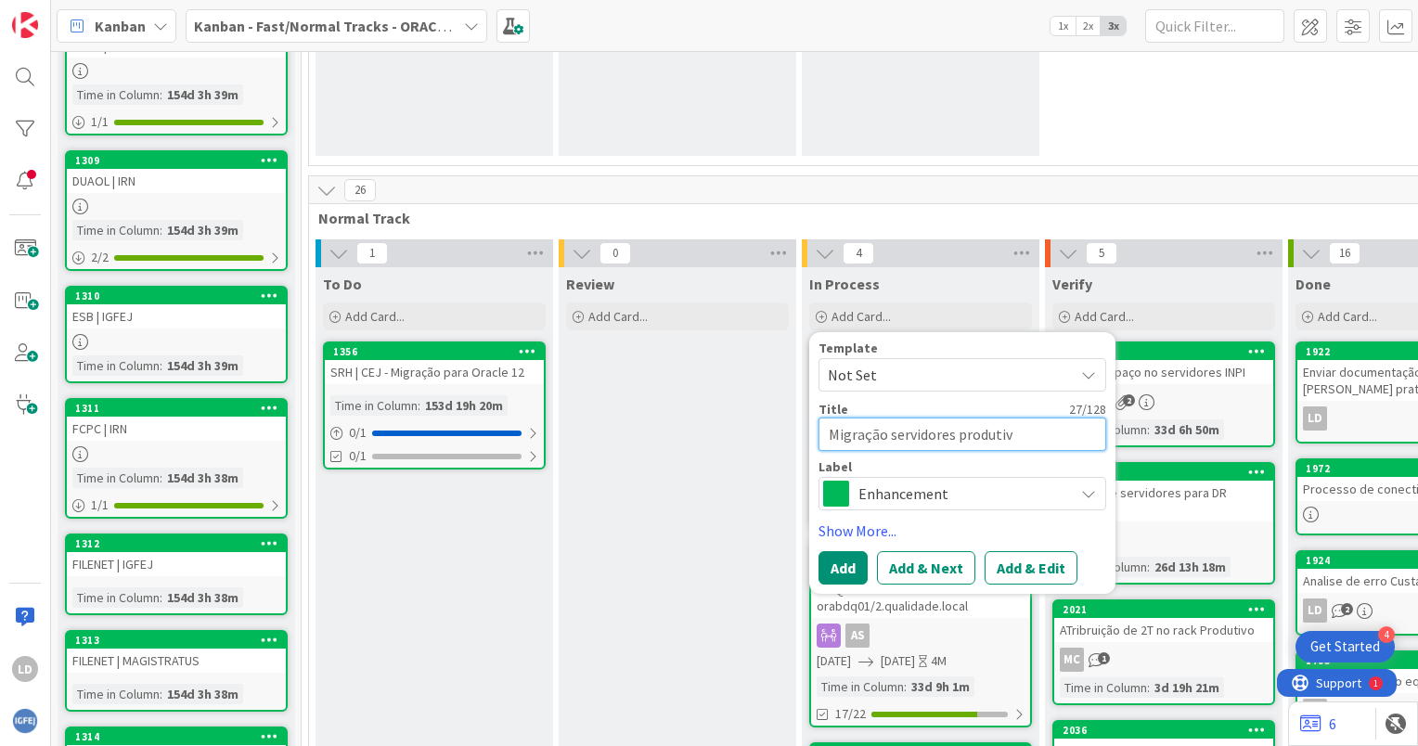
type textarea "Migração servidores produtivo"
type textarea "x"
type textarea "Migração servidores produtivos"
type textarea "x"
type textarea "Migração servidores produtivos"
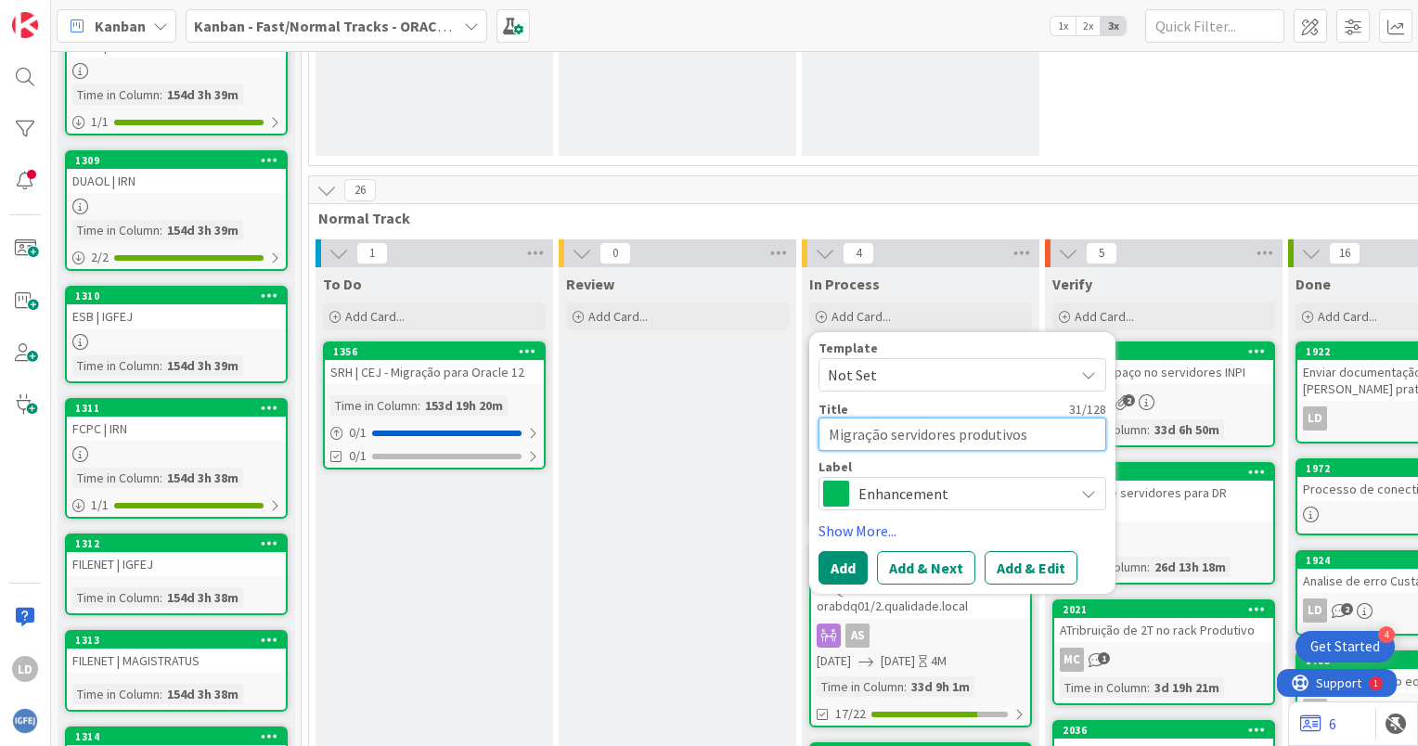
type textarea "x"
type textarea "Migração servidores produtivos ."
type textarea "x"
type textarea "Migração servidores produtivos"
click at [826, 438] on textarea "Migração servidores produtivos" at bounding box center [963, 434] width 288 height 33
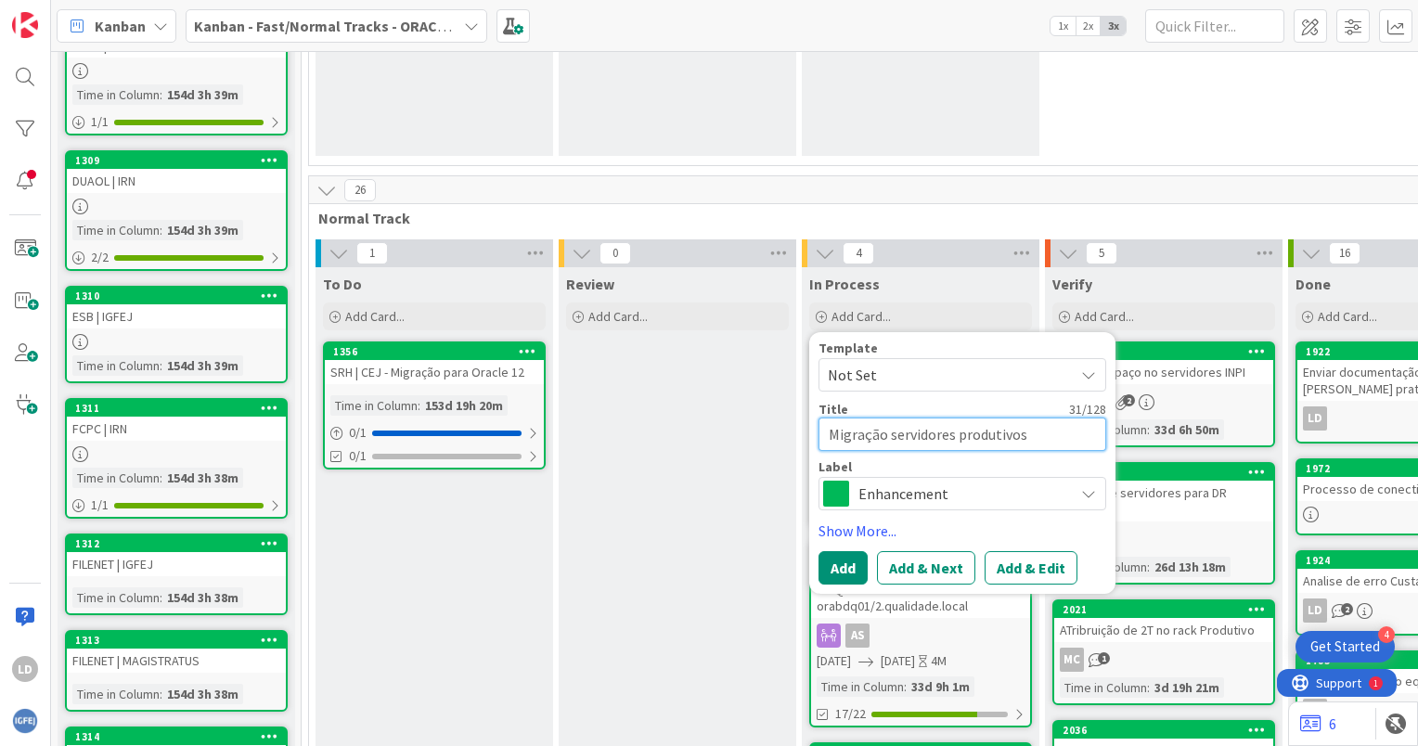
type textarea "x"
type textarea "IMigração servidores produtivos"
type textarea "x"
type textarea "INMigração servidores produtivos"
type textarea "x"
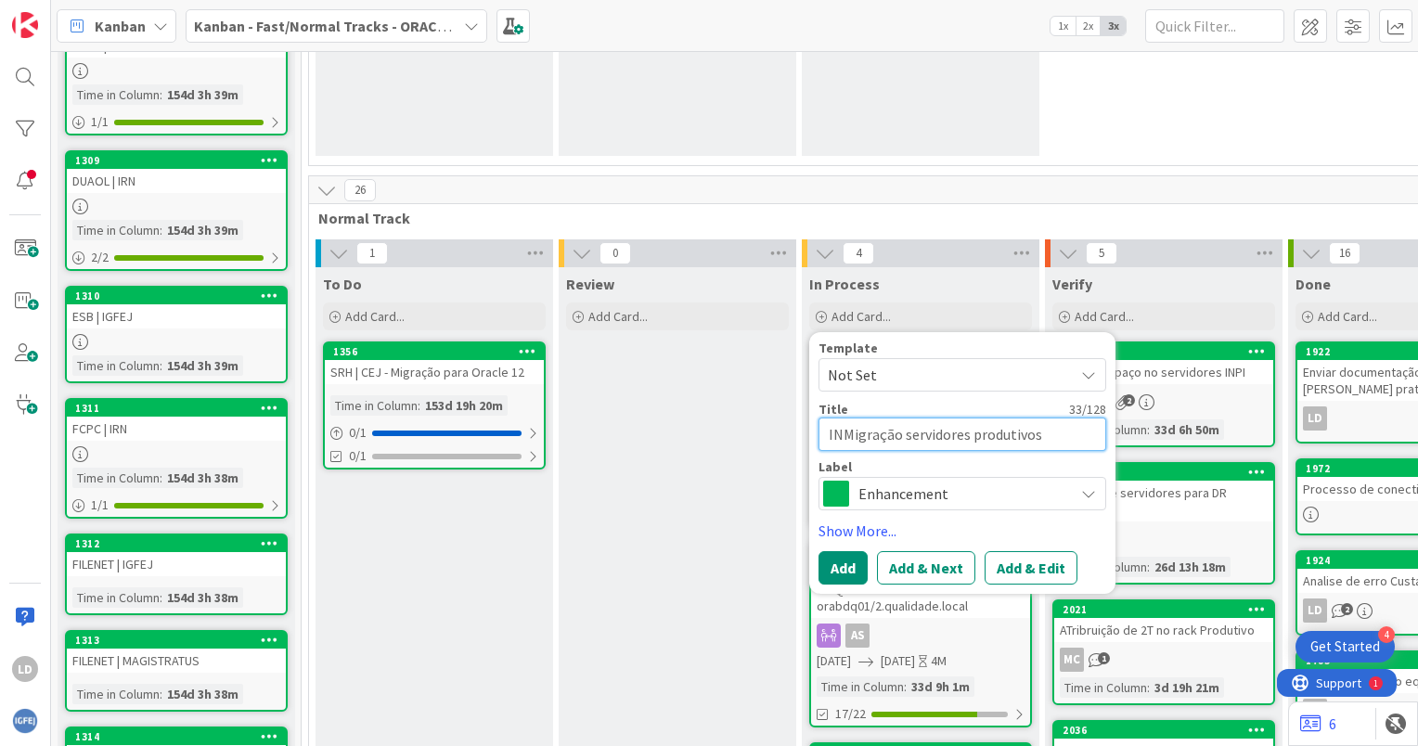
type textarea "INPMigração servidores produtivos"
type textarea "x"
type textarea "INPIMigração servidores produtivos"
type textarea "x"
type textarea "INPI Migração servidores produtivos"
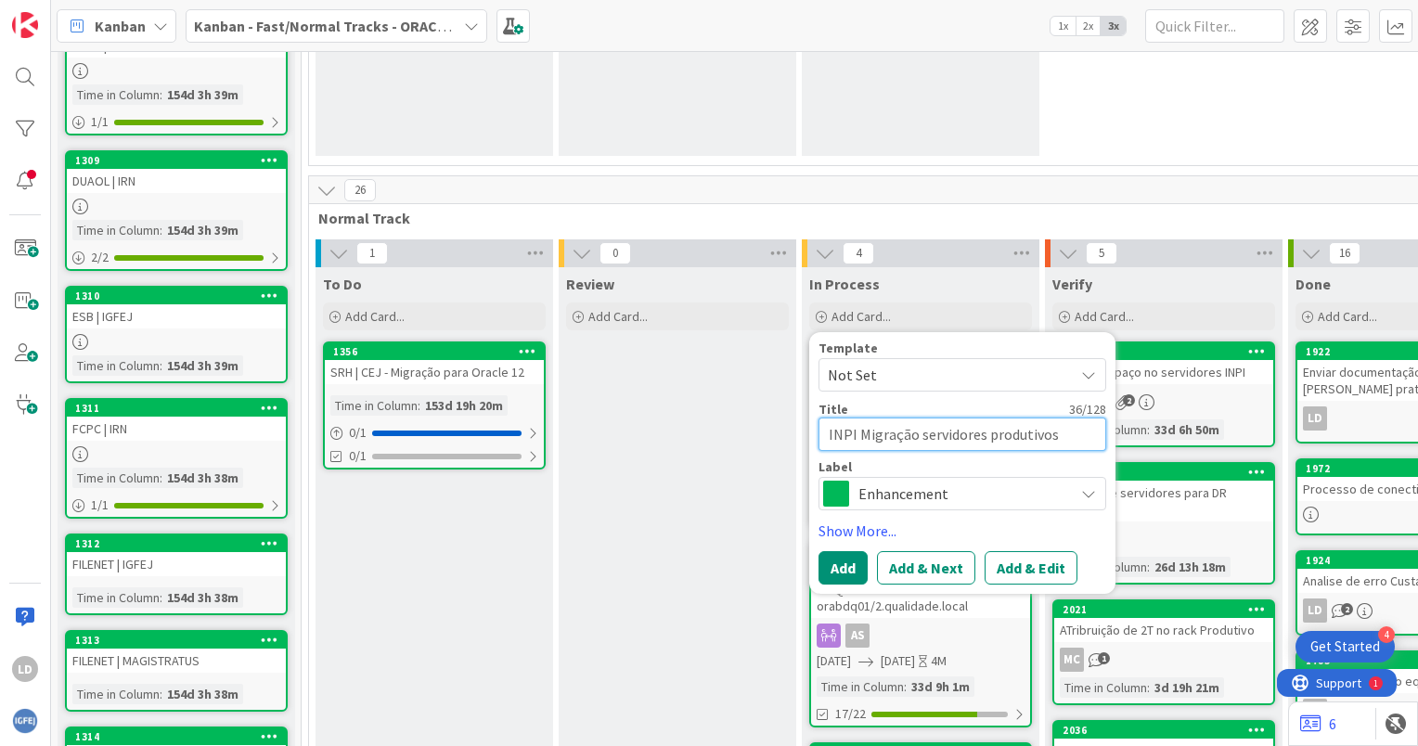
type textarea "x"
type textarea "INPI -Migração servidores produtivos"
type textarea "x"
type textarea "INPI - Migração servidores produtivos"
click at [847, 566] on button "Add" at bounding box center [843, 567] width 49 height 33
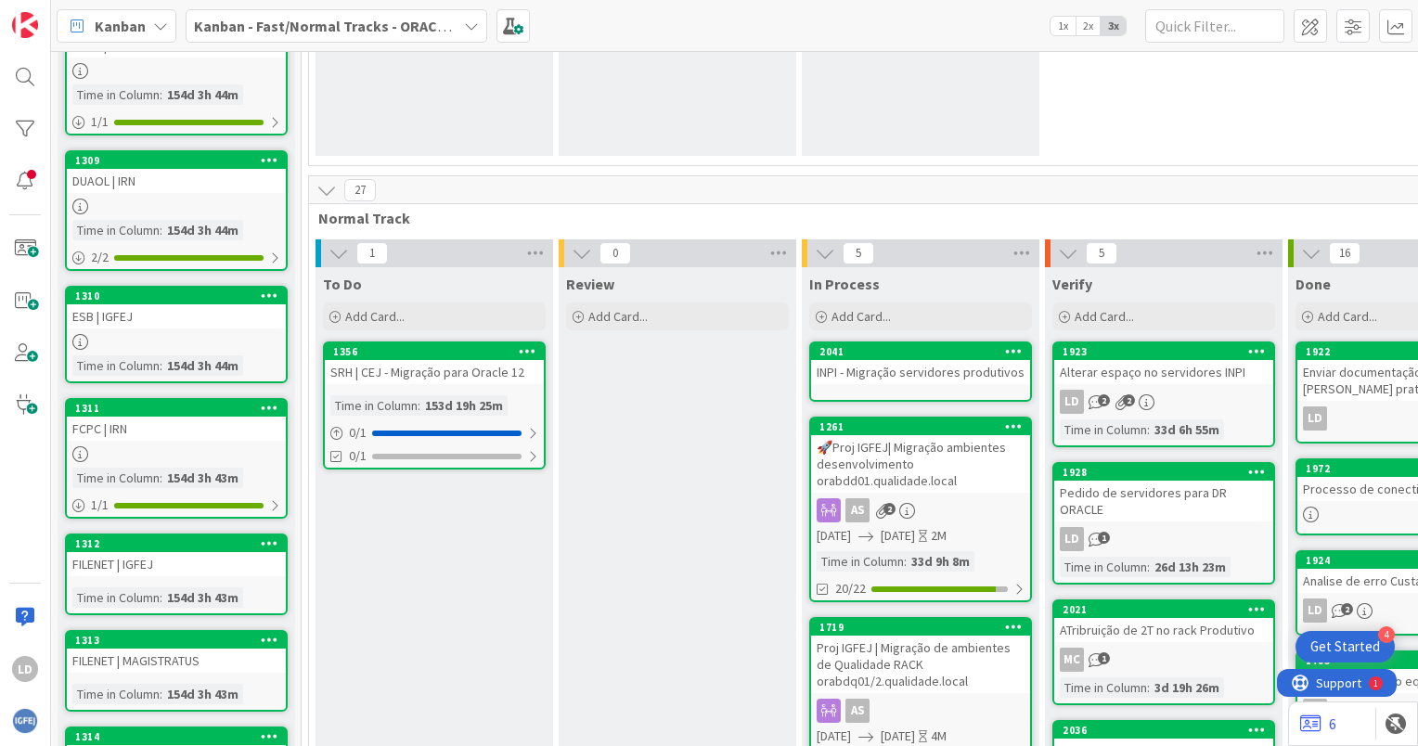
click at [878, 365] on div "INPI - Migração servidores produtivos" at bounding box center [920, 372] width 219 height 24
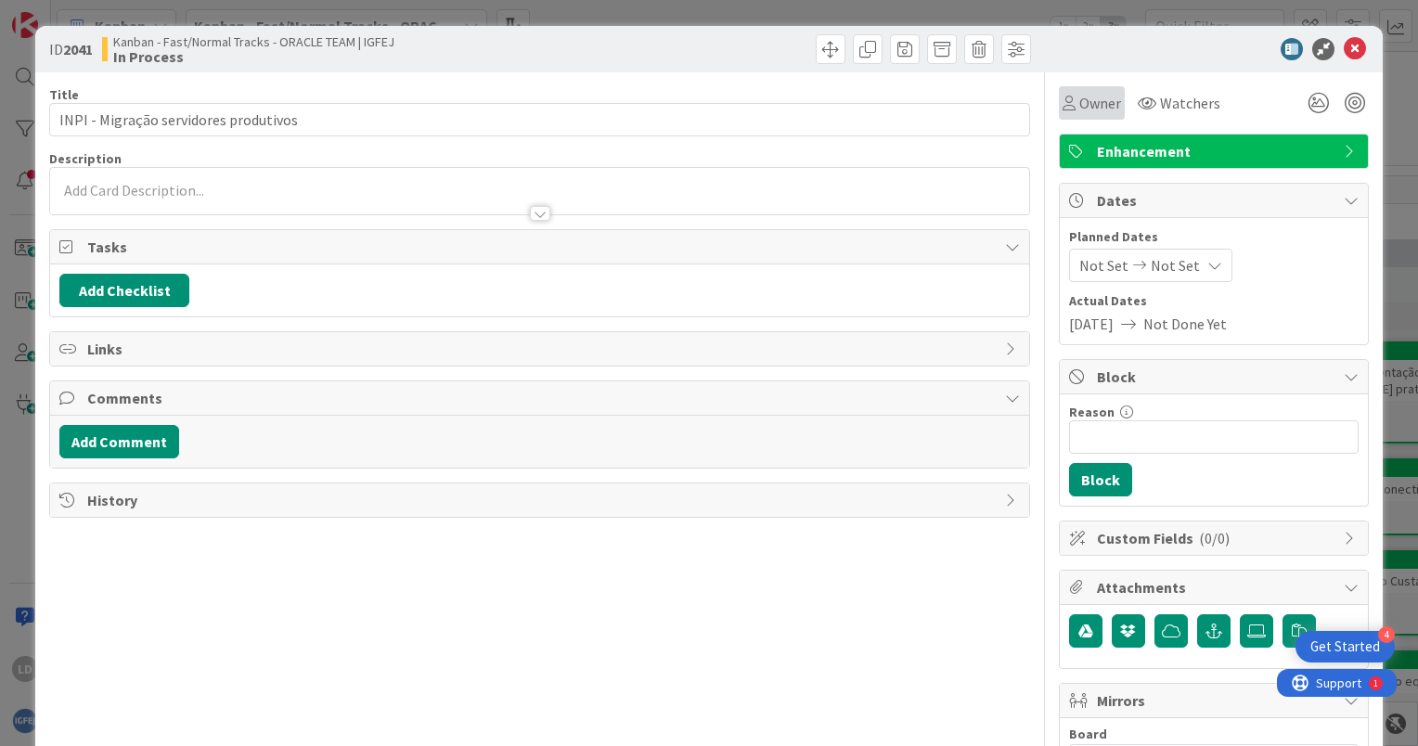
click at [1095, 100] on span "Owner" at bounding box center [1101, 103] width 42 height 22
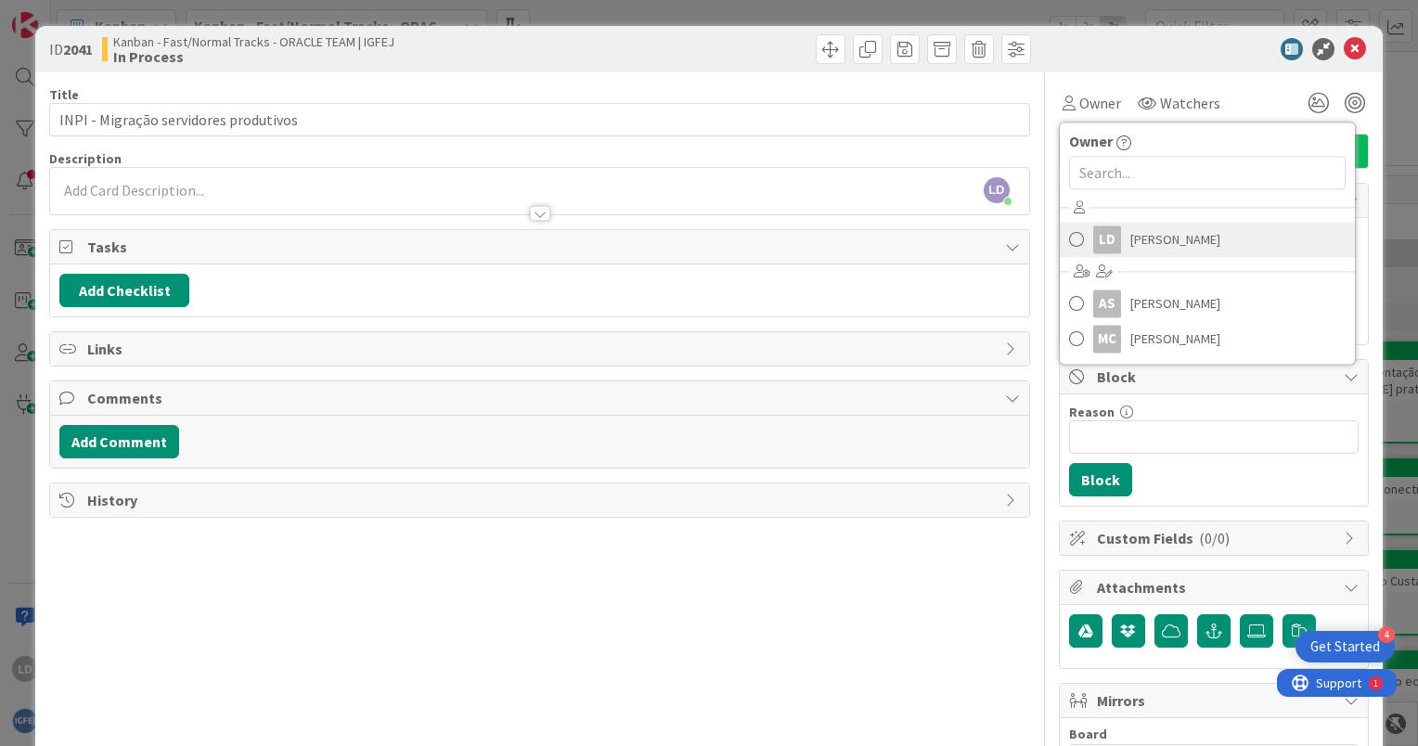
click at [1138, 238] on span "Luís Dias" at bounding box center [1176, 240] width 90 height 28
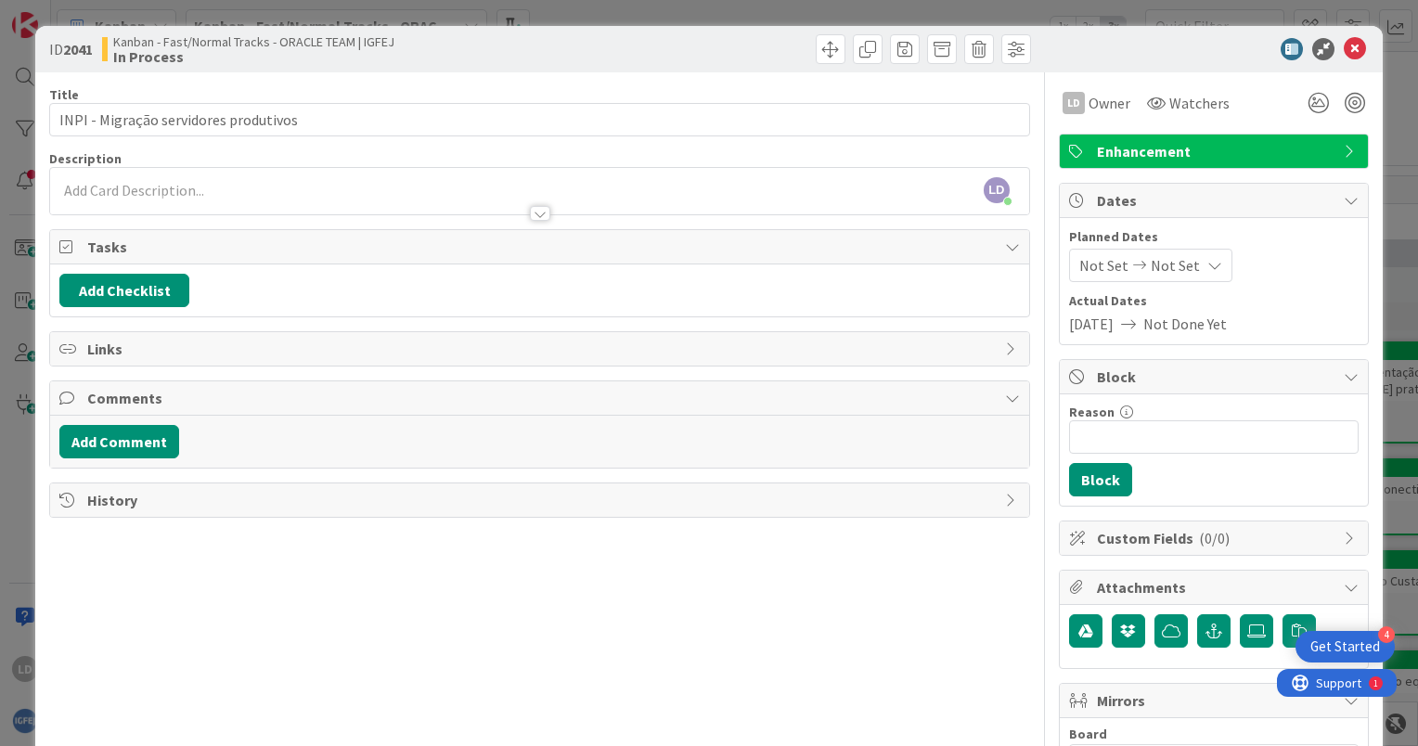
click at [1172, 323] on span "Not Done Yet" at bounding box center [1186, 324] width 84 height 22
click at [1166, 264] on span "Not Set" at bounding box center [1175, 265] width 49 height 22
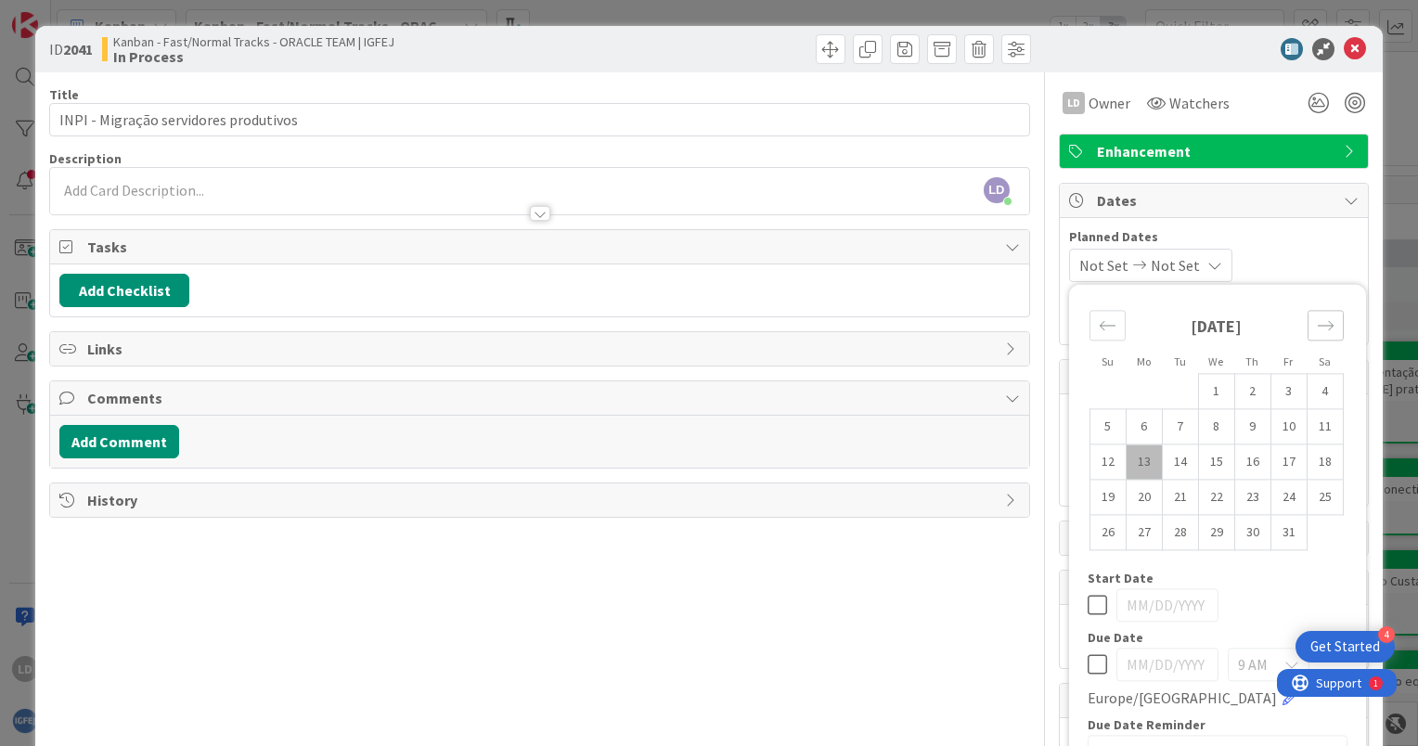
click at [1317, 328] on icon "Move forward to switch to the next month." at bounding box center [1326, 326] width 18 height 18
click at [1317, 327] on icon "Move forward to switch to the next month." at bounding box center [1326, 326] width 18 height 18
drag, startPoint x: 1092, startPoint y: 327, endPoint x: 1125, endPoint y: 341, distance: 36.2
click at [1099, 325] on icon "Move backward to switch to the previous month." at bounding box center [1108, 326] width 18 height 18
click at [1096, 563] on td "30" at bounding box center [1108, 567] width 36 height 35
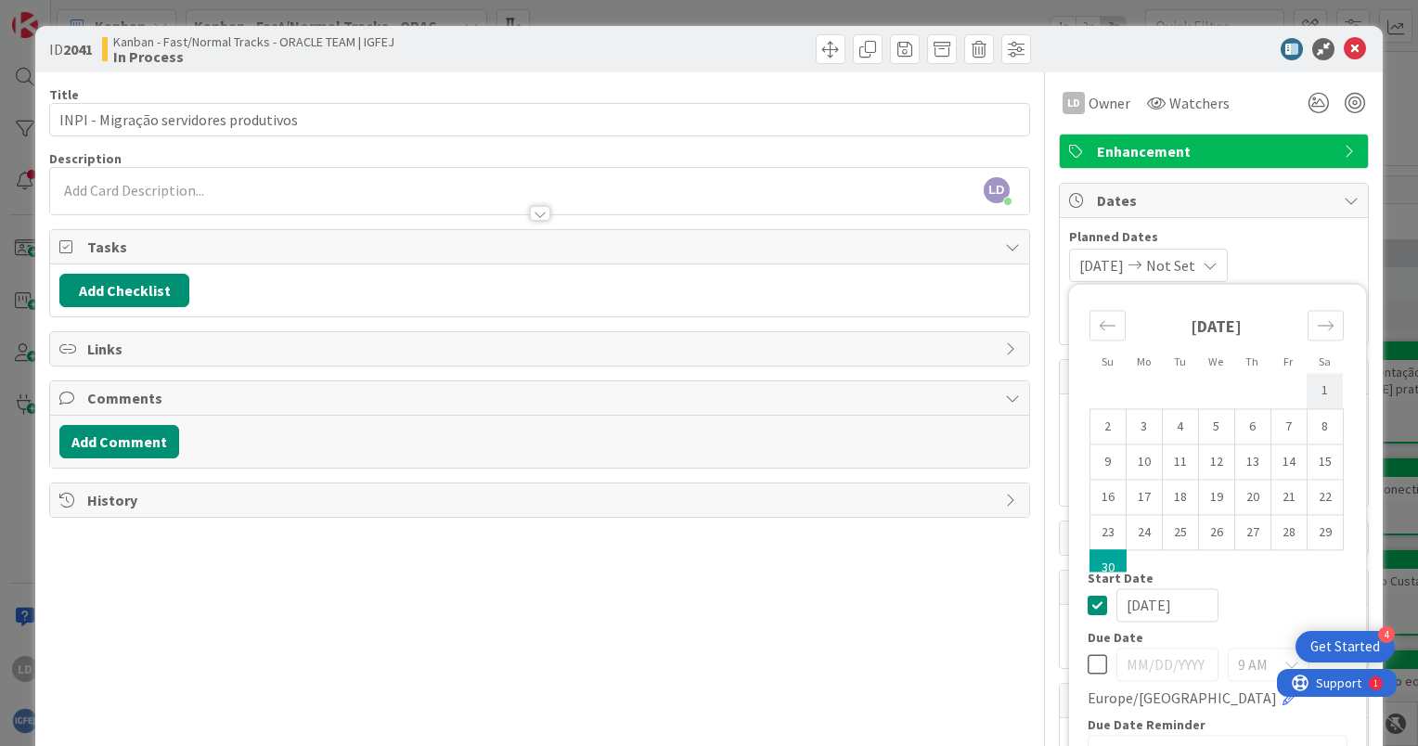
click at [1307, 392] on td "1" at bounding box center [1325, 390] width 36 height 35
type input "11/01/2025"
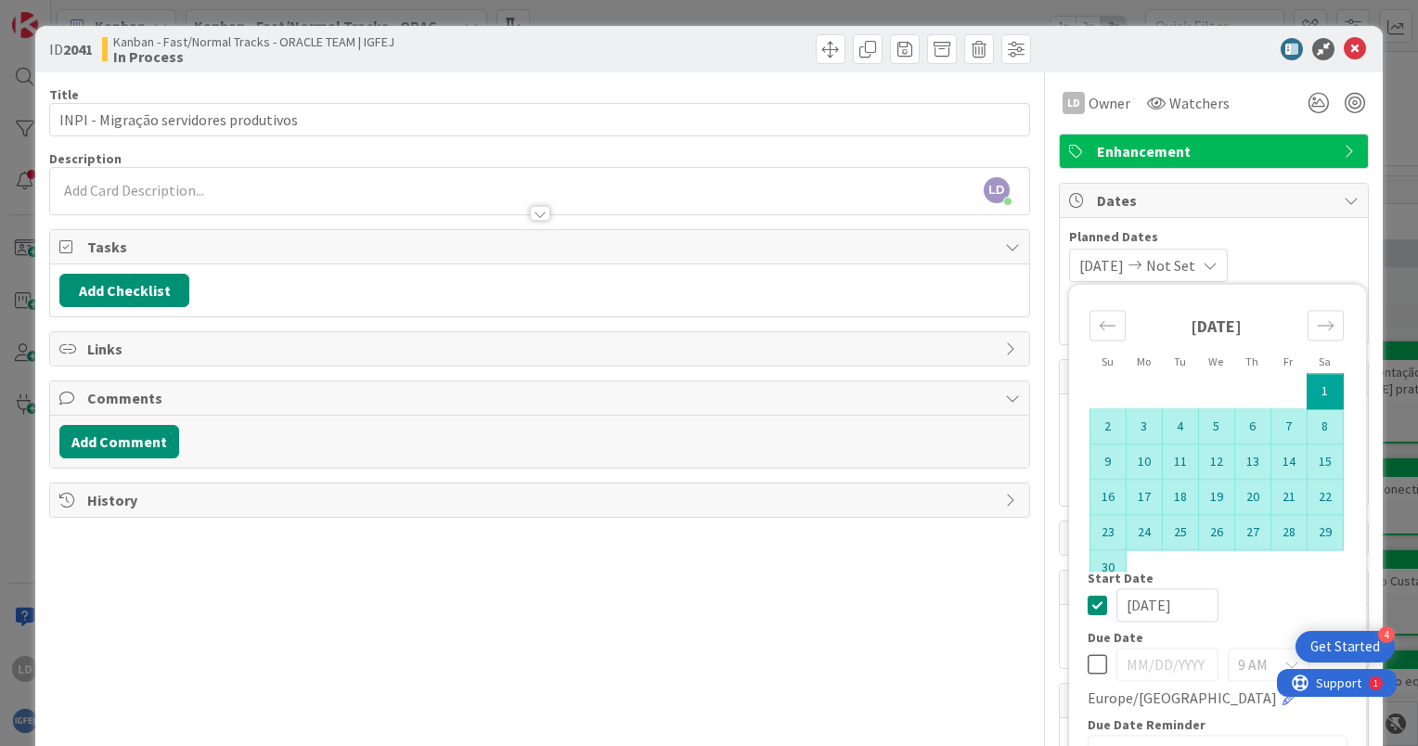
click at [1090, 564] on td "30" at bounding box center [1108, 567] width 36 height 35
type input "11/30/2025"
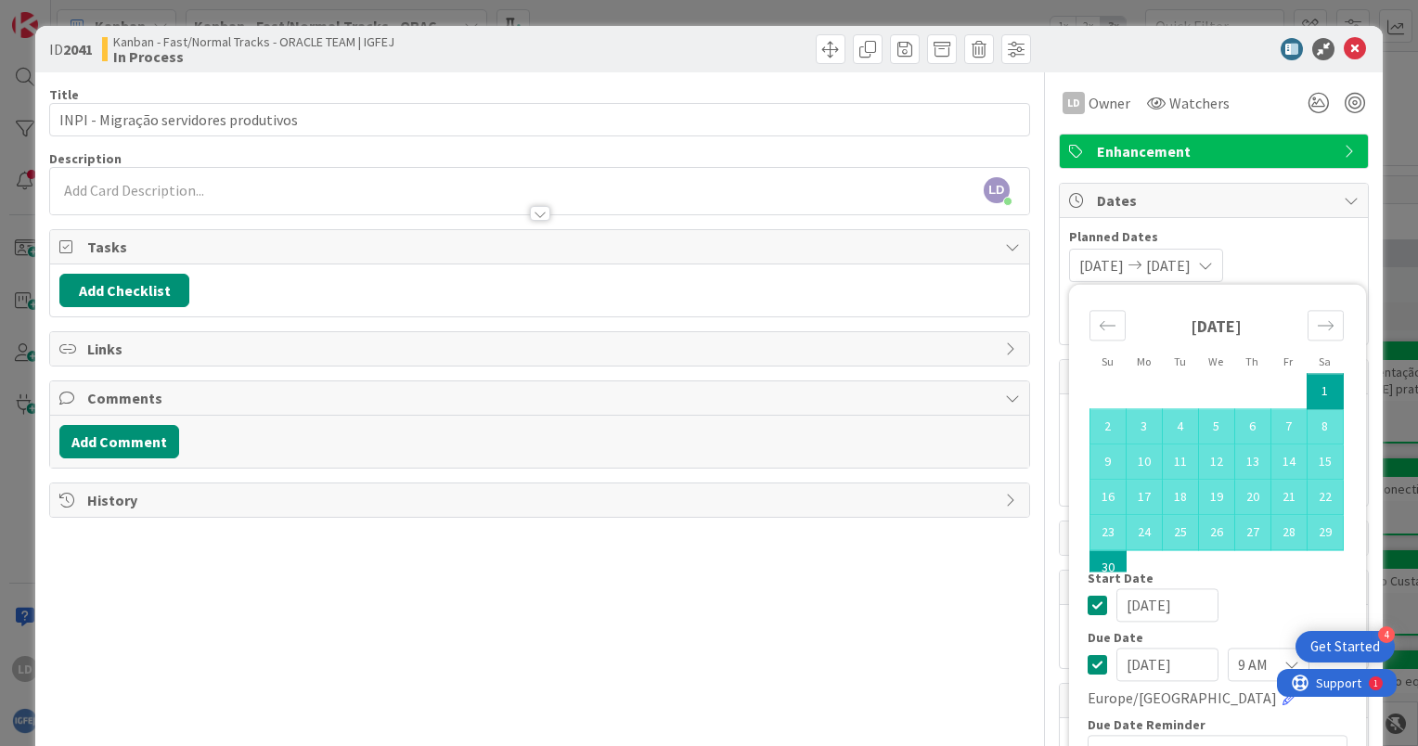
click at [1297, 255] on div "11/01/2025 11/30/2025 Su Mo Tu We Th Fr Sa October 2025 1 2 3 4 5 6 7 8 9 10 11…" at bounding box center [1214, 265] width 290 height 33
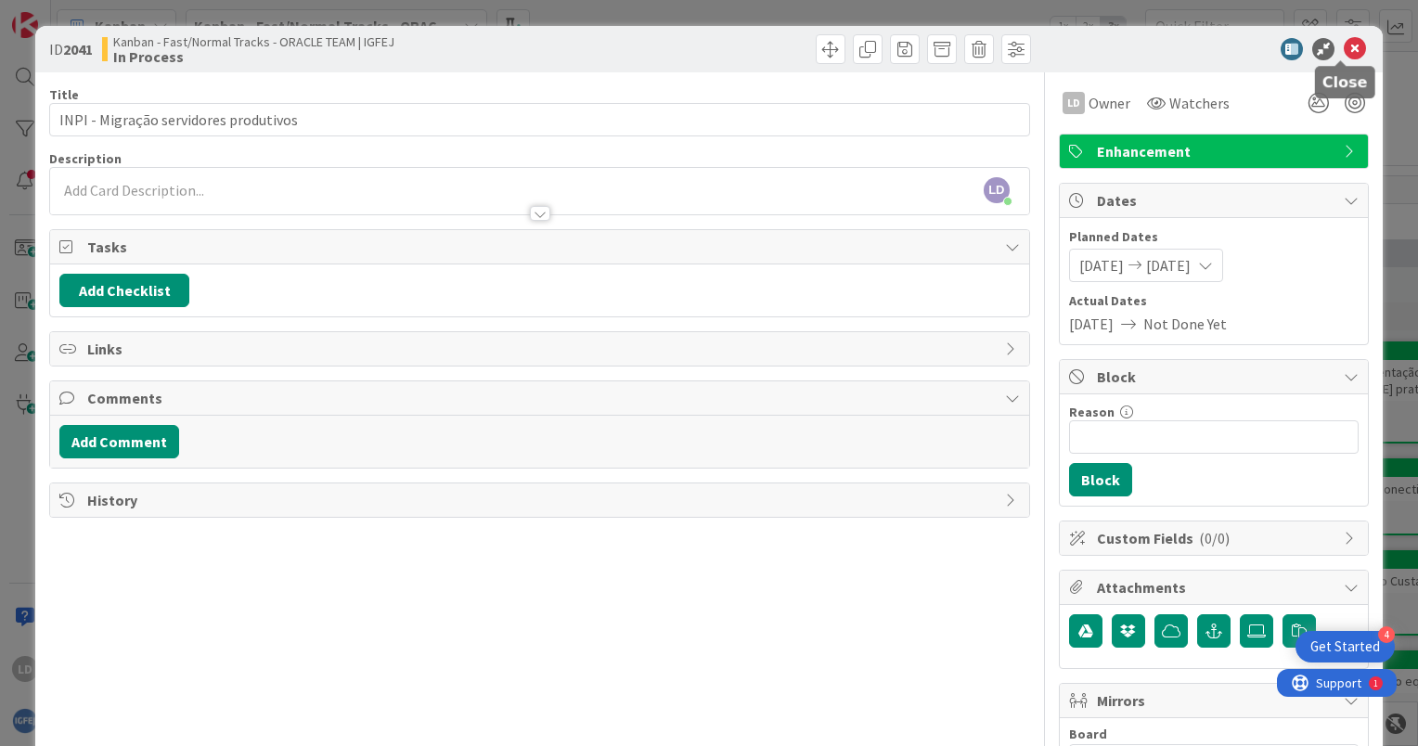
click at [1351, 40] on icon at bounding box center [1355, 49] width 22 height 22
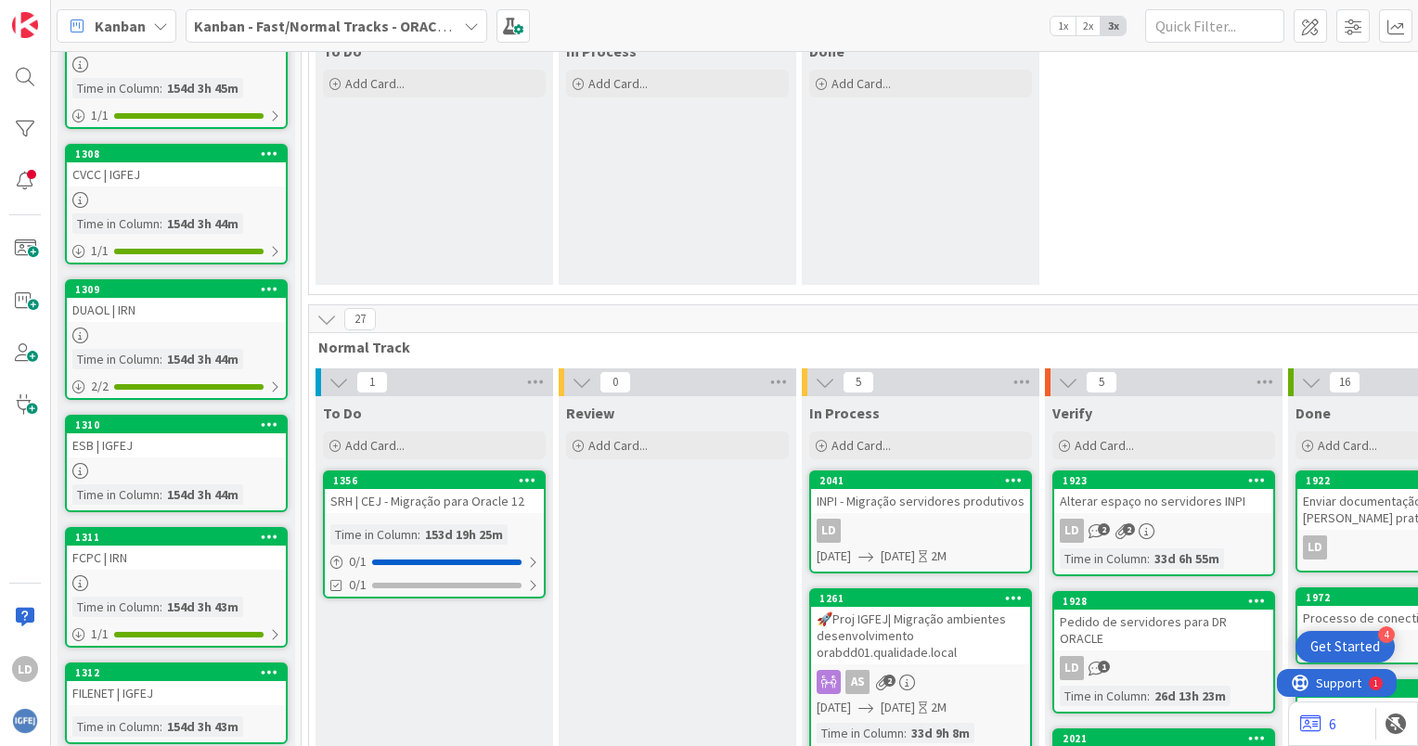
scroll to position [93, 0]
